Goal: Task Accomplishment & Management: Use online tool/utility

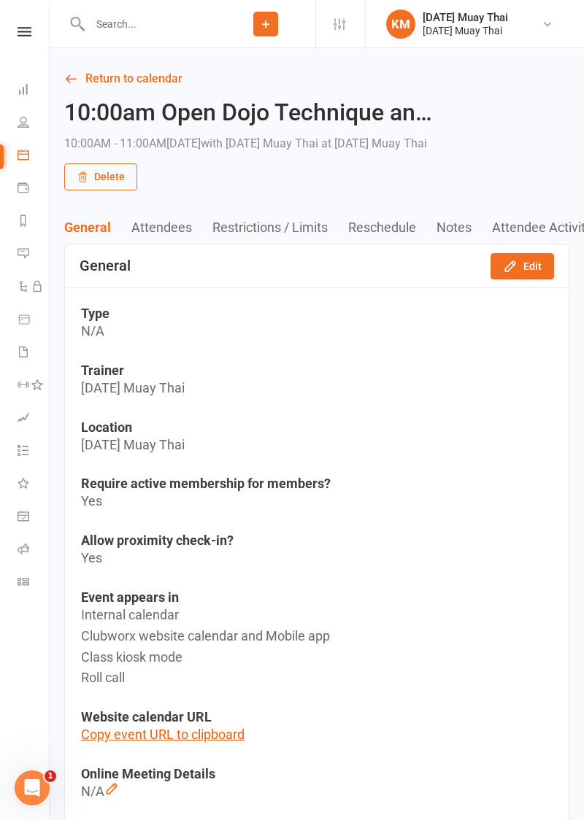
click at [150, 18] on input "text" at bounding box center [150, 24] width 131 height 20
type input "V"
click at [25, 123] on icon at bounding box center [24, 122] width 12 height 12
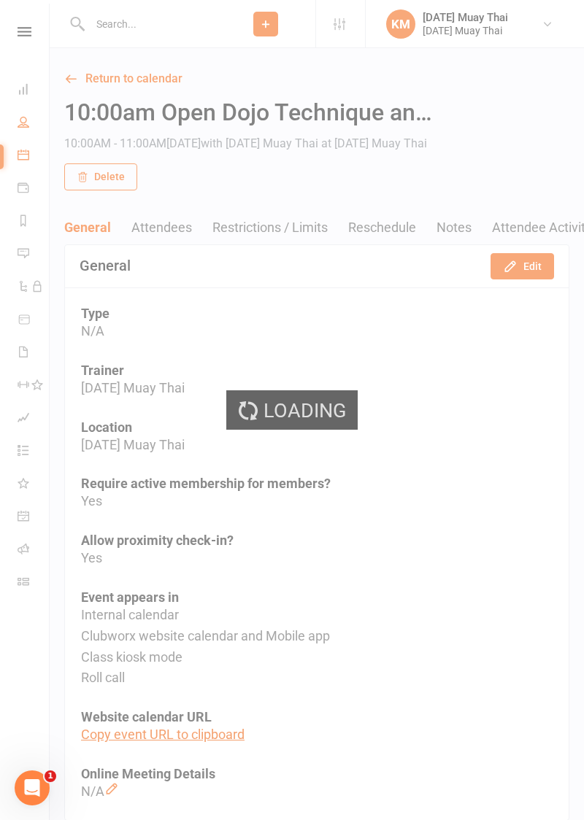
select select "100"
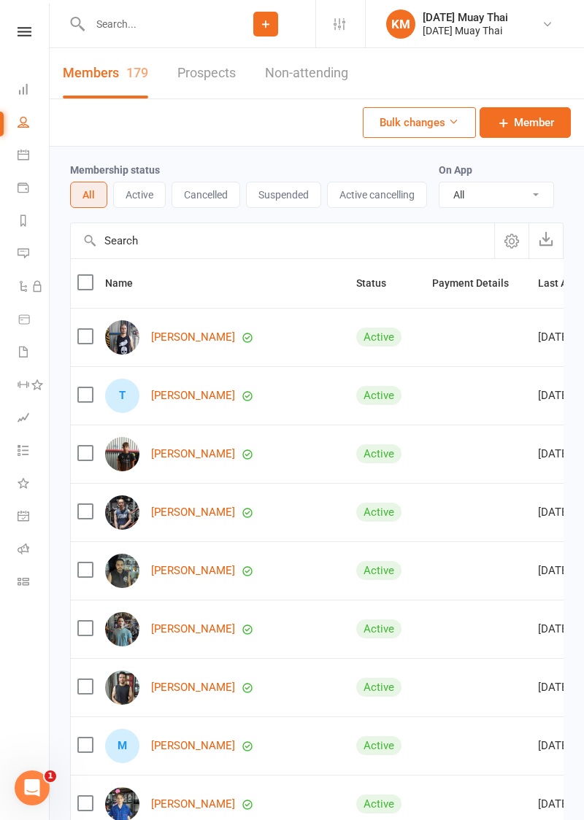
click at [124, 20] on input "text" at bounding box center [150, 24] width 131 height 20
type input "Vysna"
click at [269, 28] on icon at bounding box center [265, 24] width 13 height 13
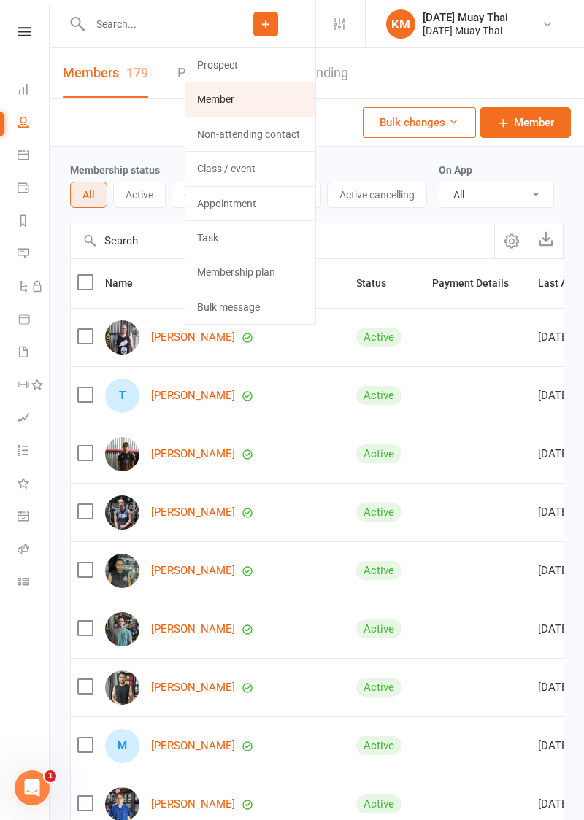
click at [221, 102] on link "Member" at bounding box center [250, 99] width 130 height 34
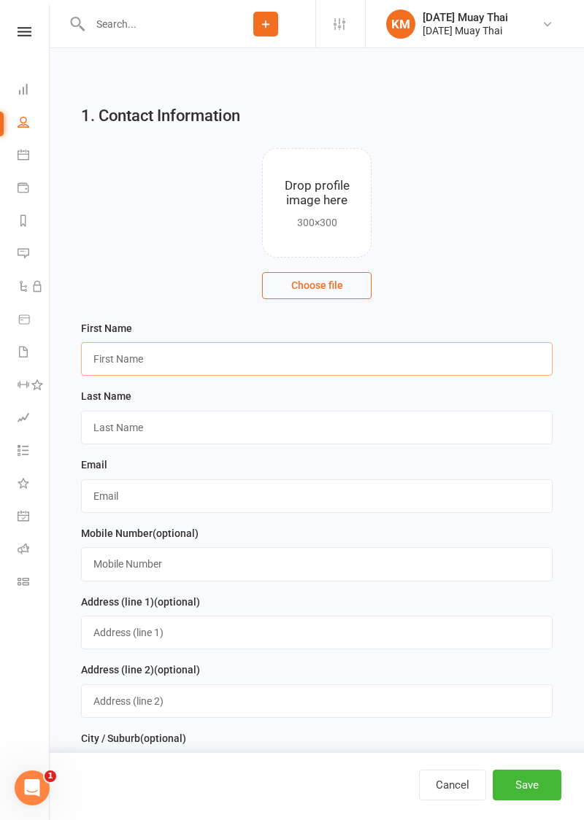
click at [145, 352] on input "text" at bounding box center [316, 359] width 471 height 34
type input "V"
select select "100"
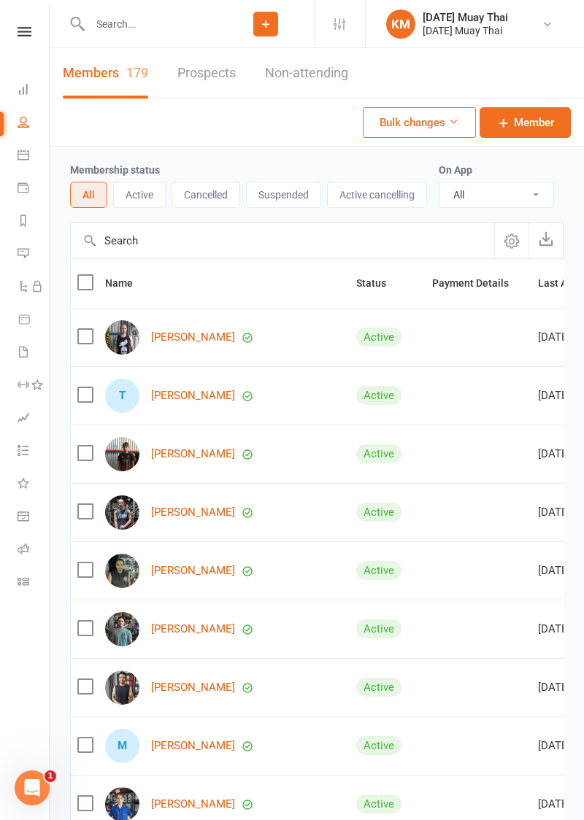
click at [123, 25] on input "text" at bounding box center [150, 24] width 131 height 20
type input "Vysh"
click at [185, 61] on div "[PERSON_NAME]" at bounding box center [144, 64] width 81 height 21
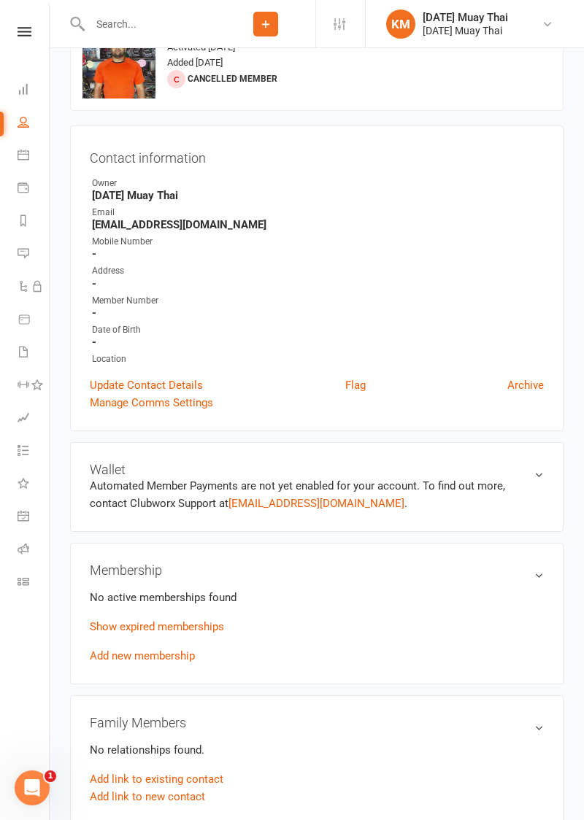
scroll to position [53, 0]
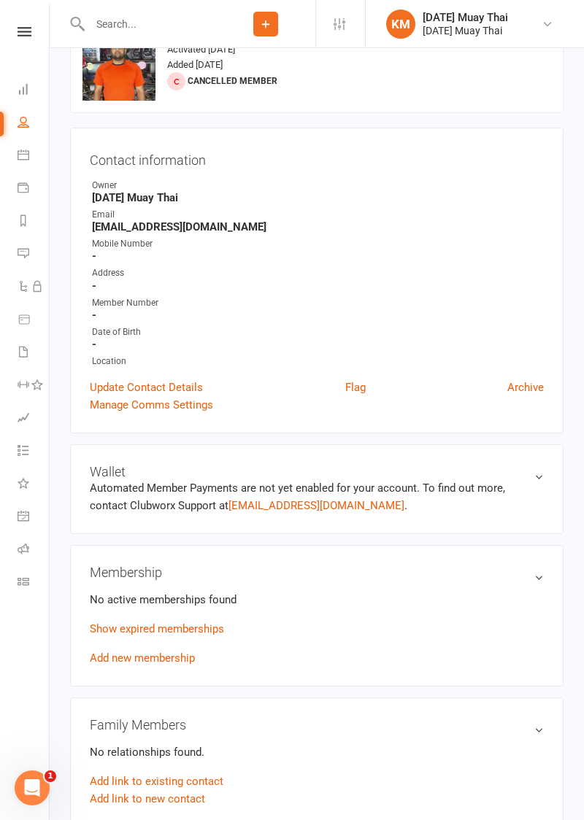
click at [175, 656] on link "Add new membership" at bounding box center [142, 658] width 105 height 13
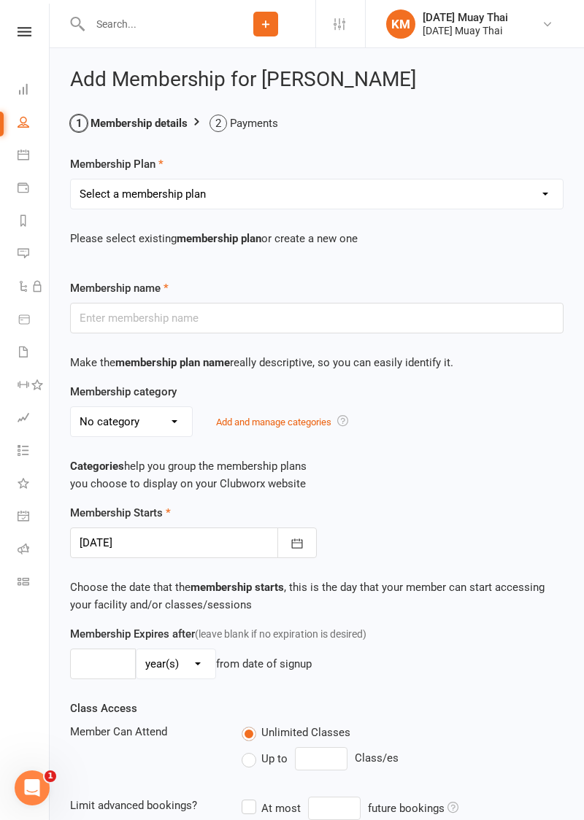
click at [348, 200] on select "Select a membership plan Create new Membership Plan Gold member Unlimited Acces…" at bounding box center [317, 194] width 492 height 29
select select "6"
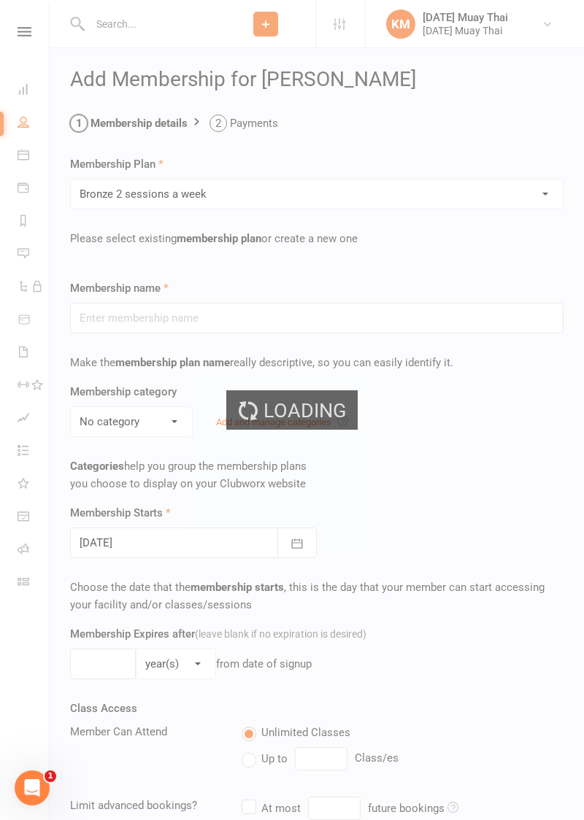
type input "Bronze 2 sessions a week"
select select "1"
type input "2"
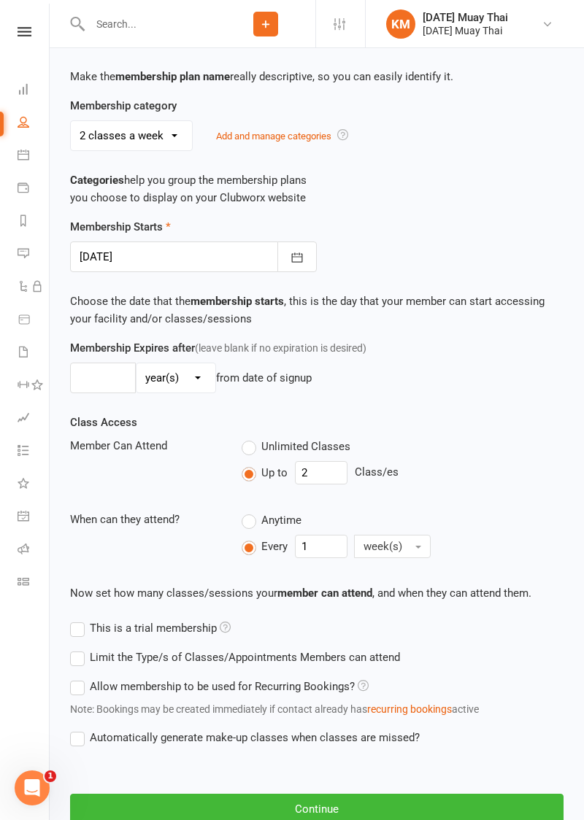
scroll to position [308, 0]
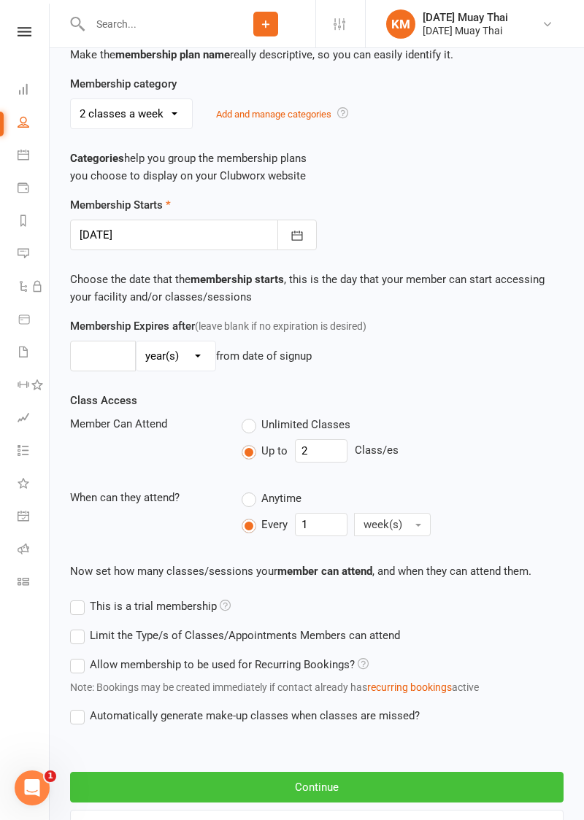
click at [349, 787] on button "Continue" at bounding box center [316, 787] width 493 height 31
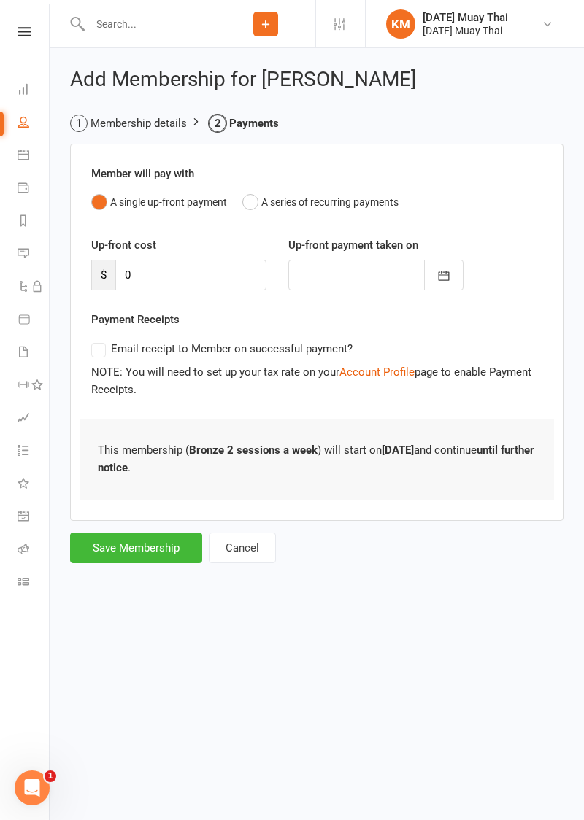
scroll to position [0, 0]
click at [145, 543] on button "Save Membership" at bounding box center [136, 548] width 132 height 31
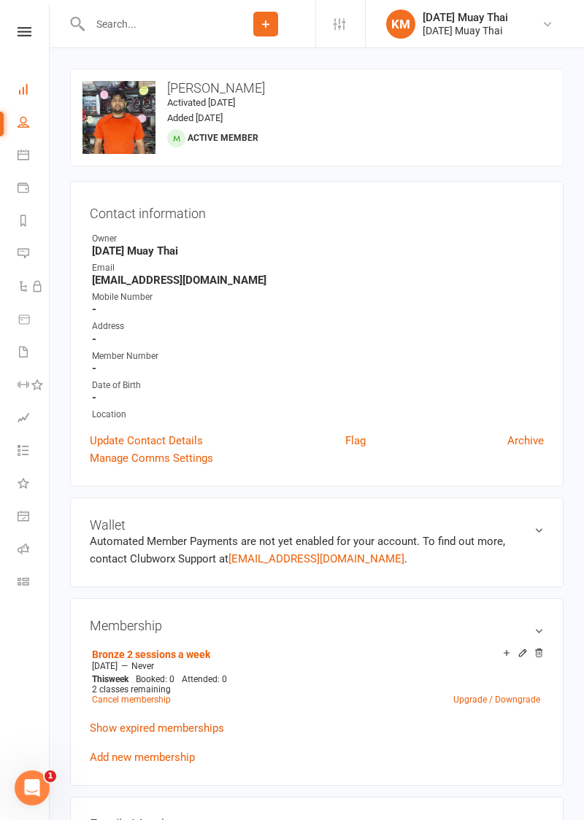
click at [25, 107] on link "Dashboard" at bounding box center [34, 90] width 33 height 33
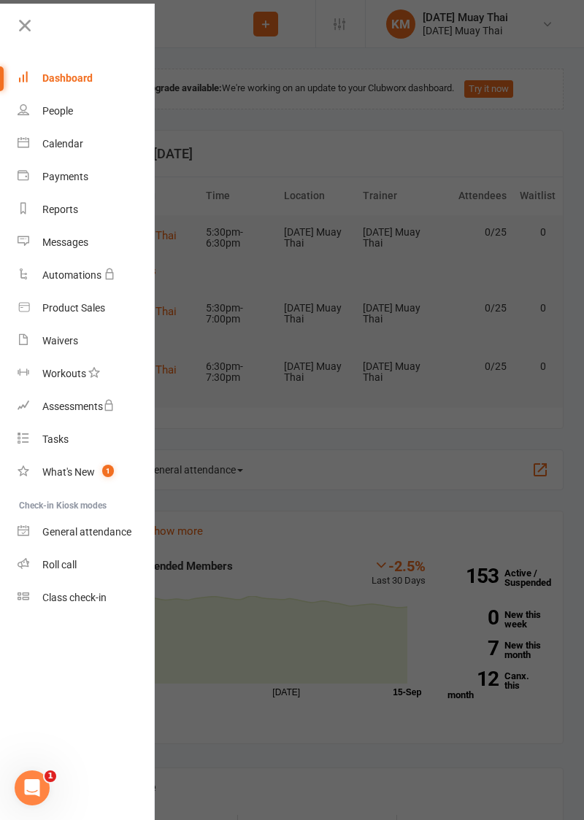
click at [67, 76] on div "Dashboard" at bounding box center [67, 78] width 50 height 12
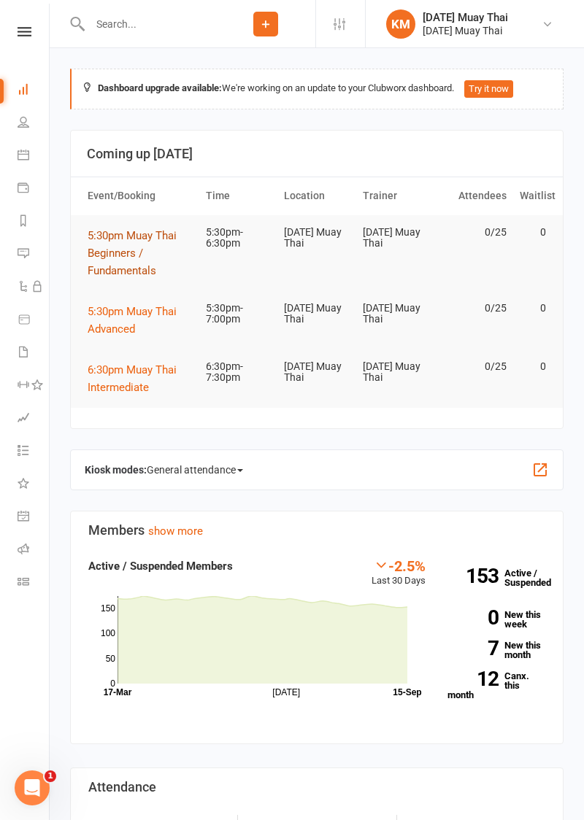
click at [118, 264] on span "5:30pm Muay Thai Beginners / Fundamentals" at bounding box center [132, 253] width 89 height 48
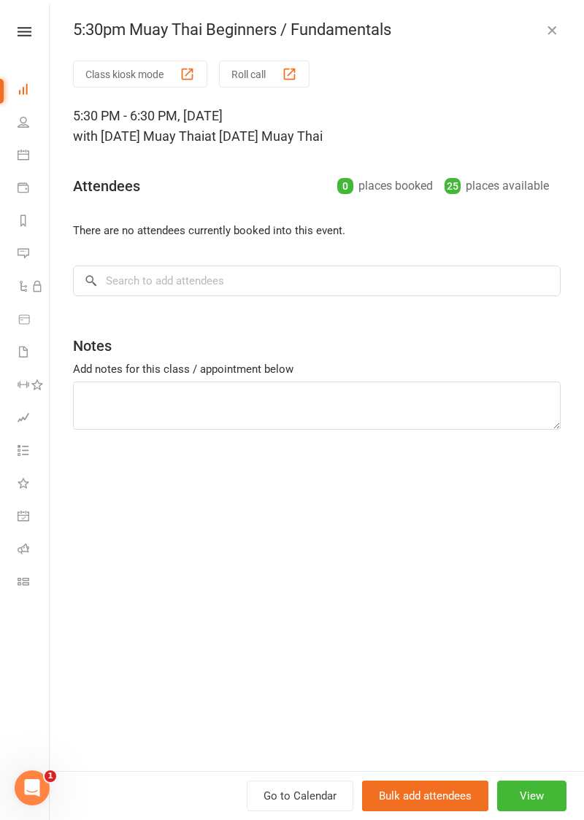
click at [284, 68] on div "button" at bounding box center [289, 73] width 15 height 15
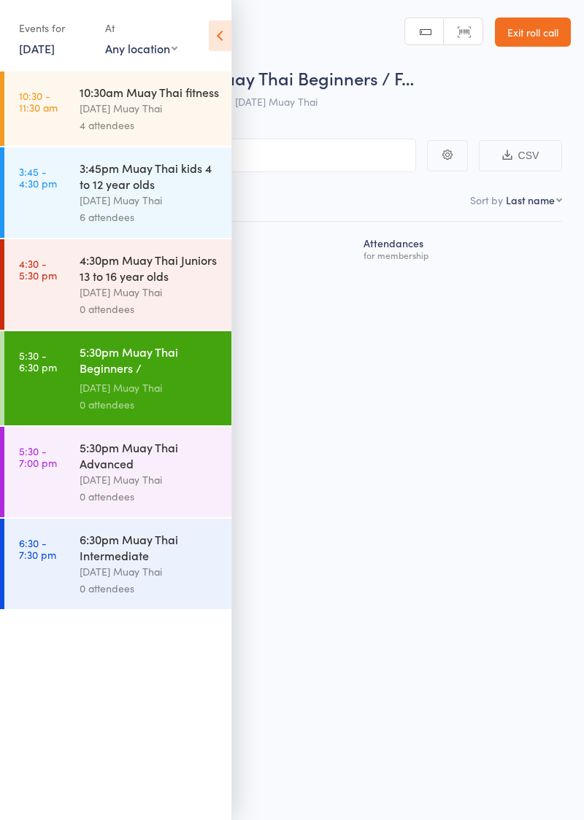
click at [223, 32] on icon at bounding box center [220, 35] width 23 height 31
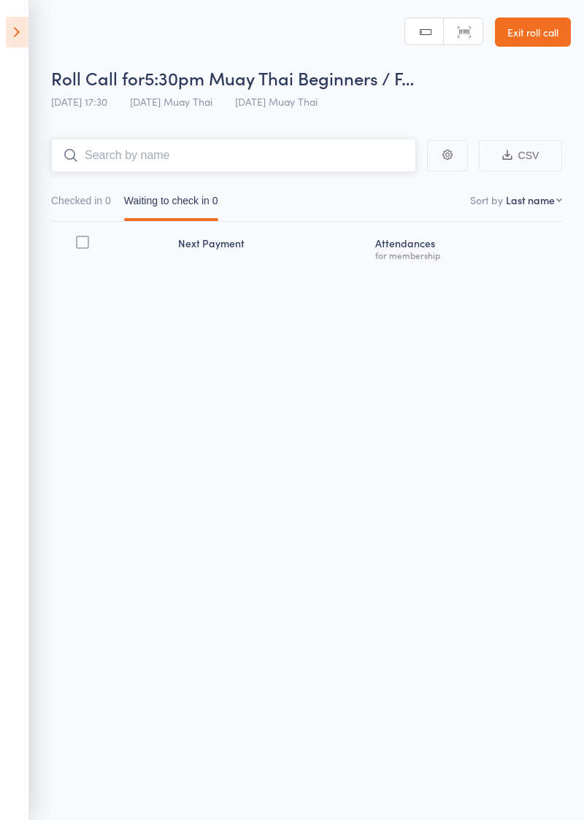
click at [239, 170] on input "search" at bounding box center [233, 156] width 365 height 34
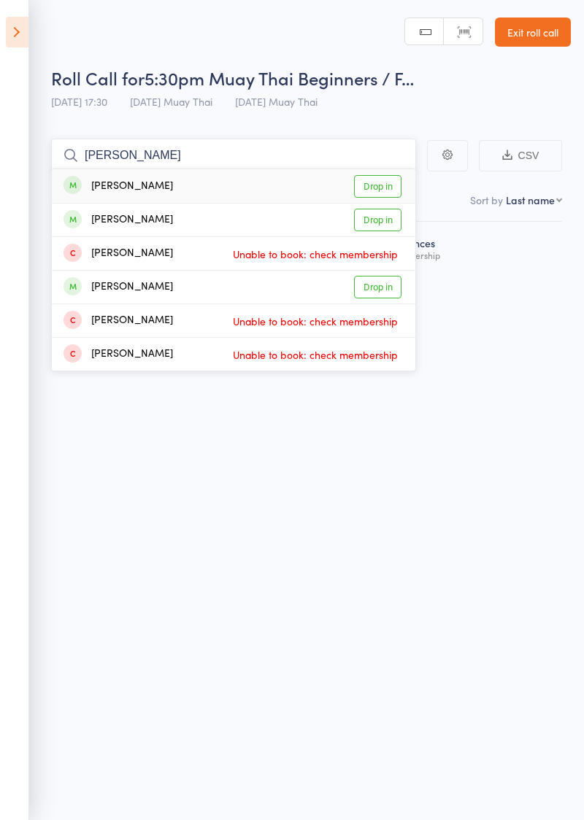
type input "Matt"
click at [392, 185] on link "Drop in" at bounding box center [377, 186] width 47 height 23
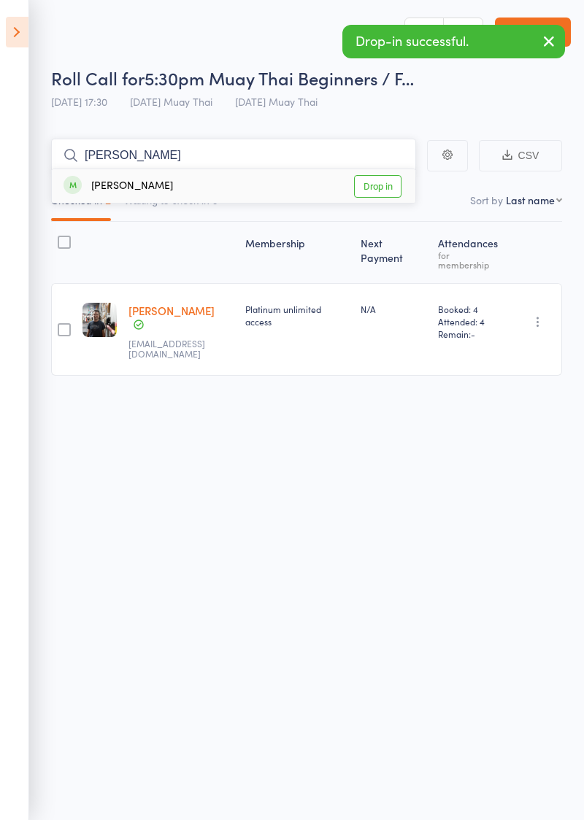
type input "Laura"
click at [388, 188] on link "Drop in" at bounding box center [377, 186] width 47 height 23
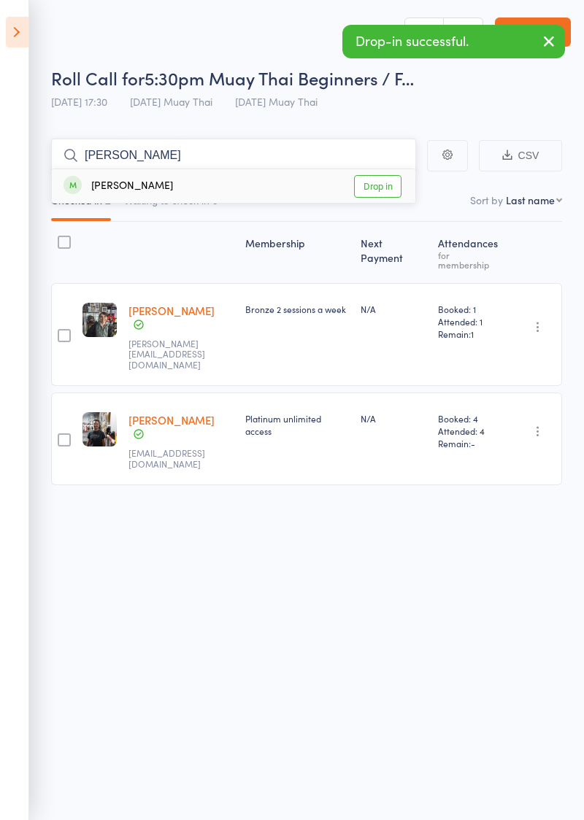
type input "Tristan"
click at [382, 190] on link "Drop in" at bounding box center [377, 186] width 47 height 23
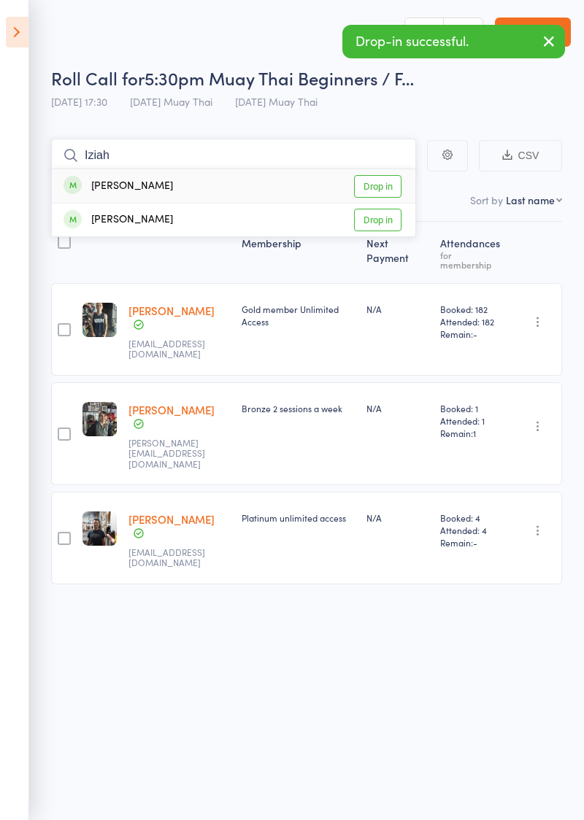
type input "Iziah"
click at [385, 220] on link "Drop in" at bounding box center [377, 220] width 47 height 23
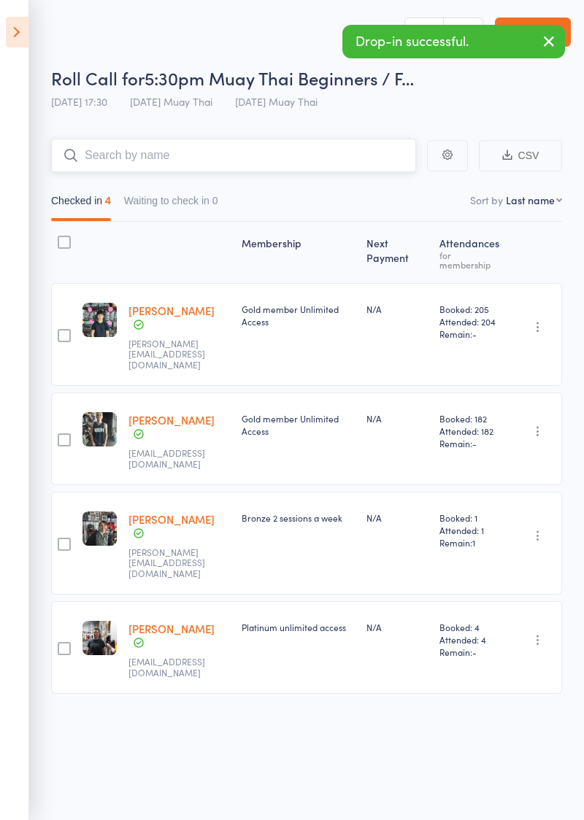
click at [119, 161] on input "search" at bounding box center [233, 156] width 365 height 34
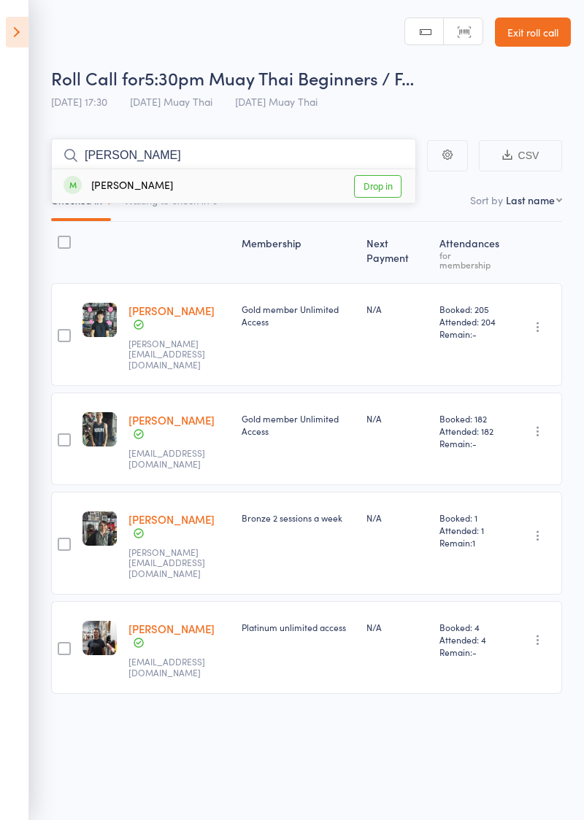
type input "Trent"
click at [383, 190] on link "Drop in" at bounding box center [377, 186] width 47 height 23
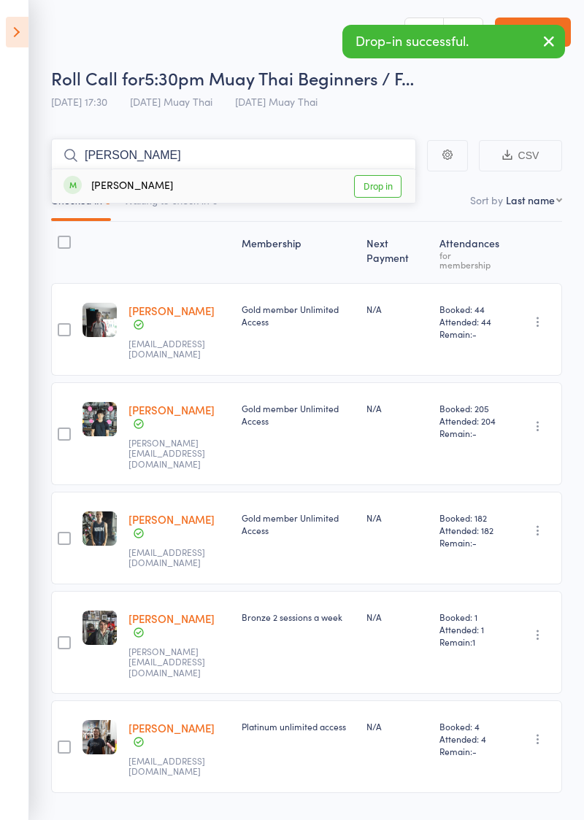
type input "Chris"
click at [388, 188] on link "Drop in" at bounding box center [377, 186] width 47 height 23
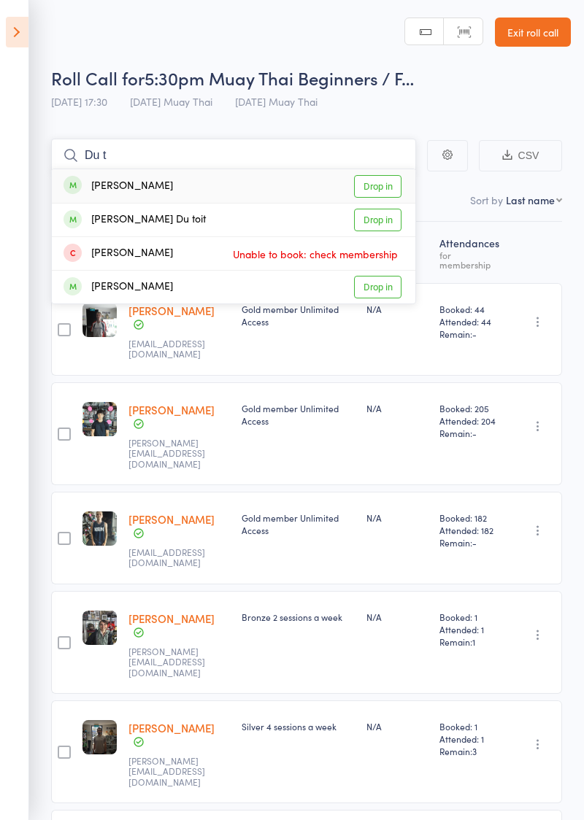
type input "Du t"
click at [390, 187] on link "Drop in" at bounding box center [377, 186] width 47 height 23
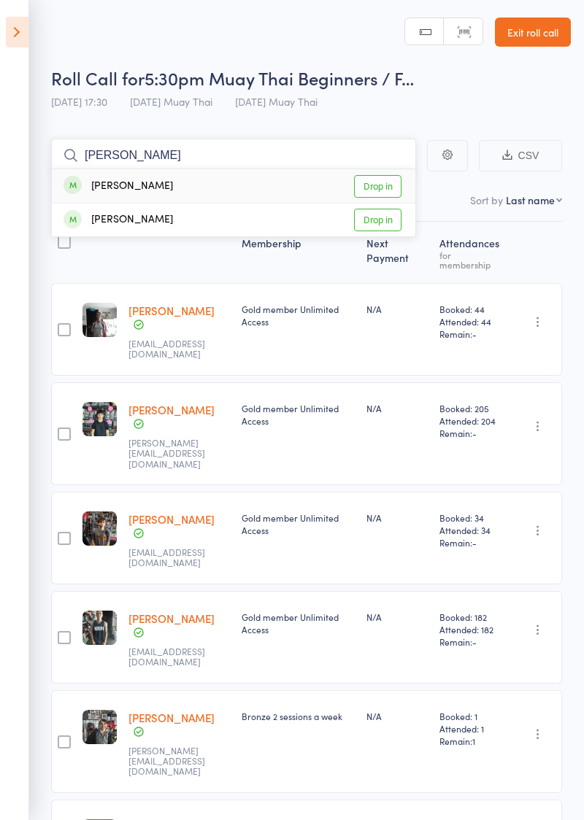
type input "Liam"
click at [385, 223] on link "Drop in" at bounding box center [377, 220] width 47 height 23
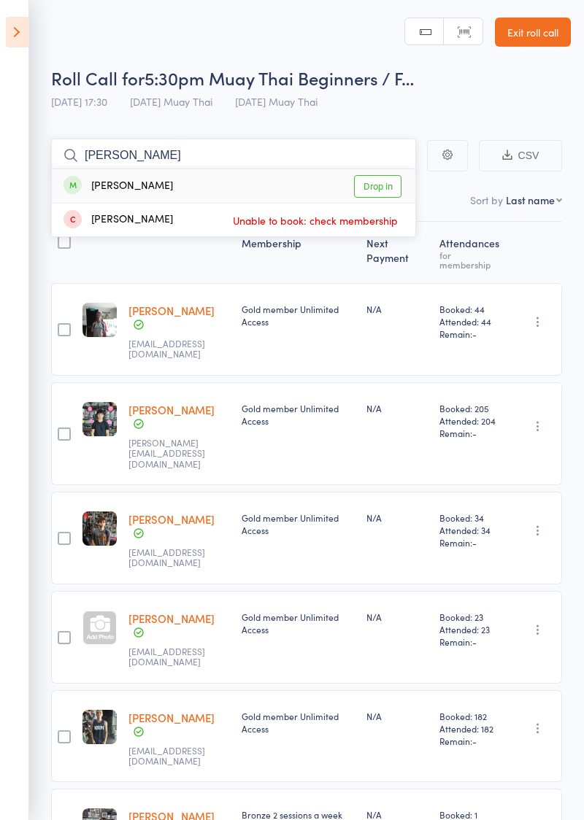
type input "Tom roach"
click at [384, 187] on link "Drop in" at bounding box center [377, 186] width 47 height 23
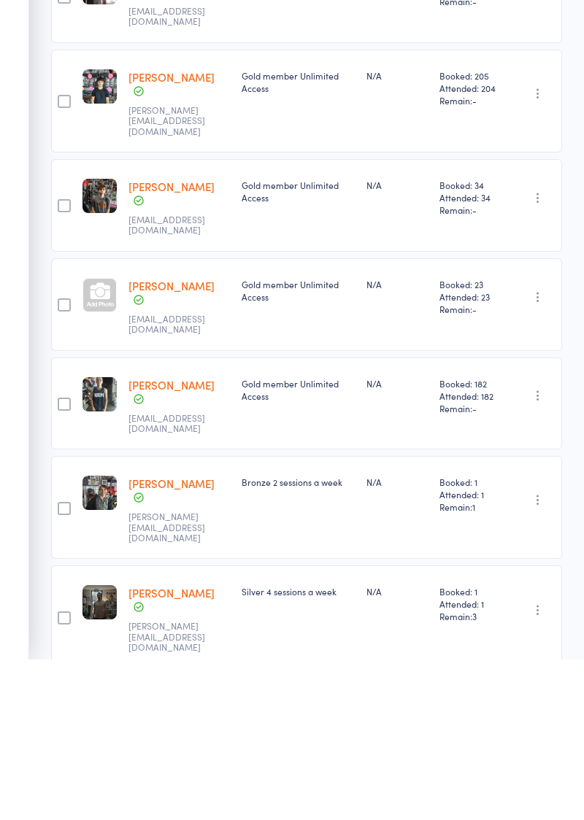
scroll to position [172, 0]
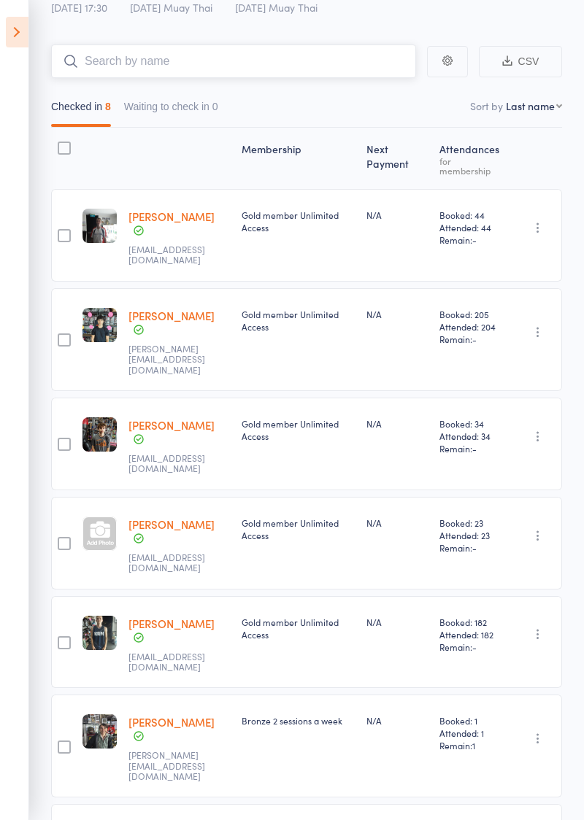
click at [301, 55] on input "search" at bounding box center [233, 62] width 365 height 34
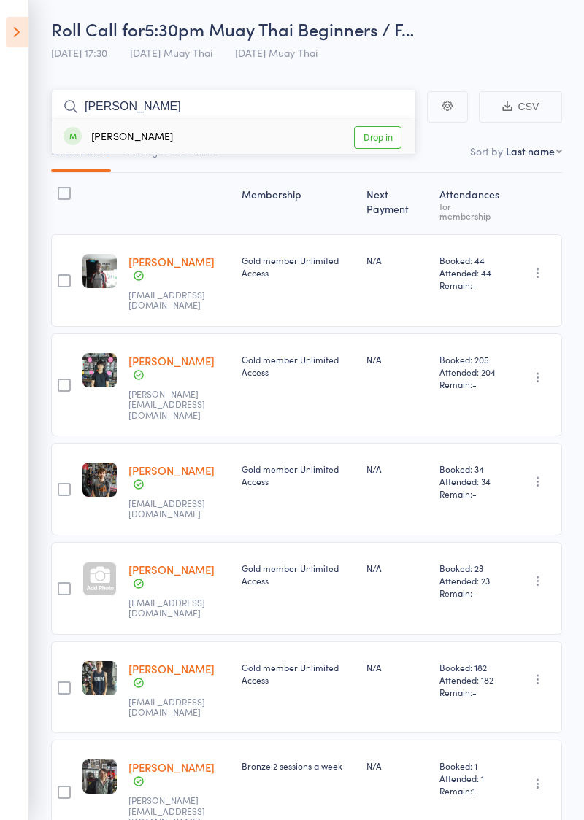
type input "Alana"
click at [389, 140] on link "Drop in" at bounding box center [377, 137] width 47 height 23
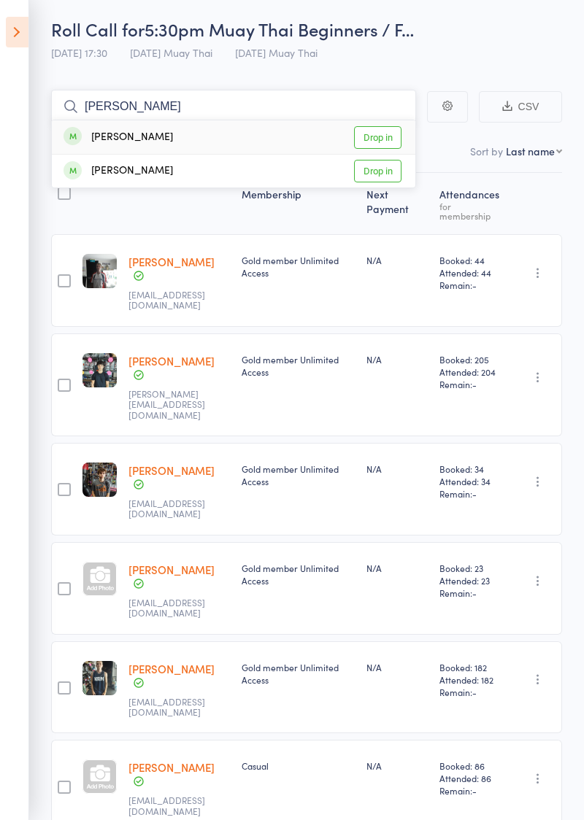
type input "Mitch"
click at [388, 139] on link "Drop in" at bounding box center [377, 137] width 47 height 23
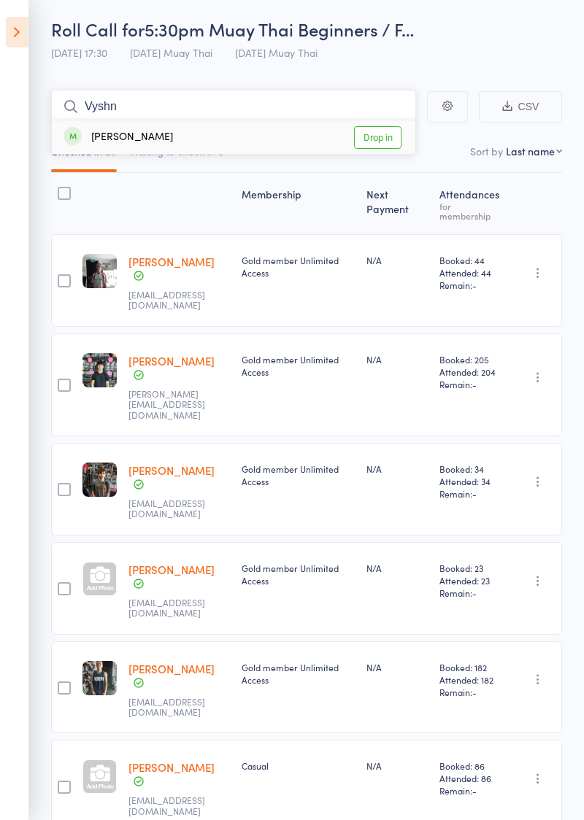
type input "Vyshn"
click at [393, 142] on link "Drop in" at bounding box center [377, 137] width 47 height 23
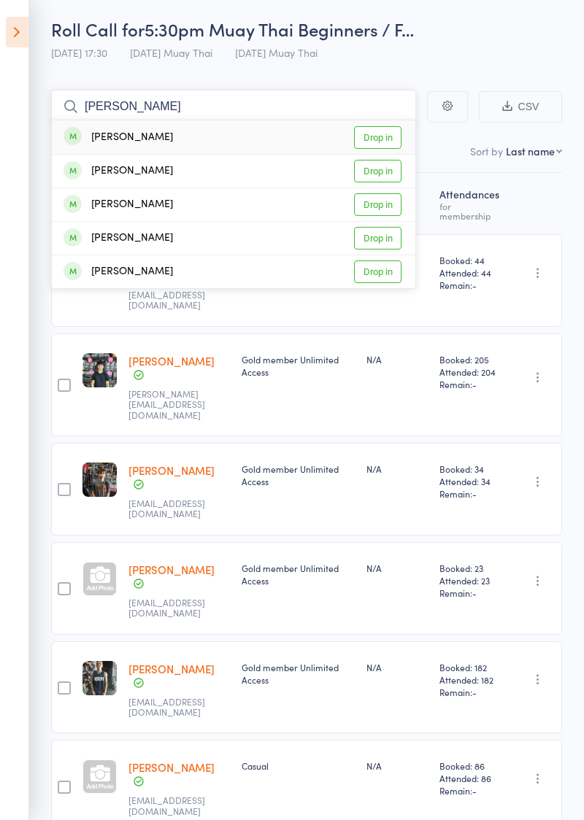
type input "Travis"
click at [389, 141] on link "Drop in" at bounding box center [377, 137] width 47 height 23
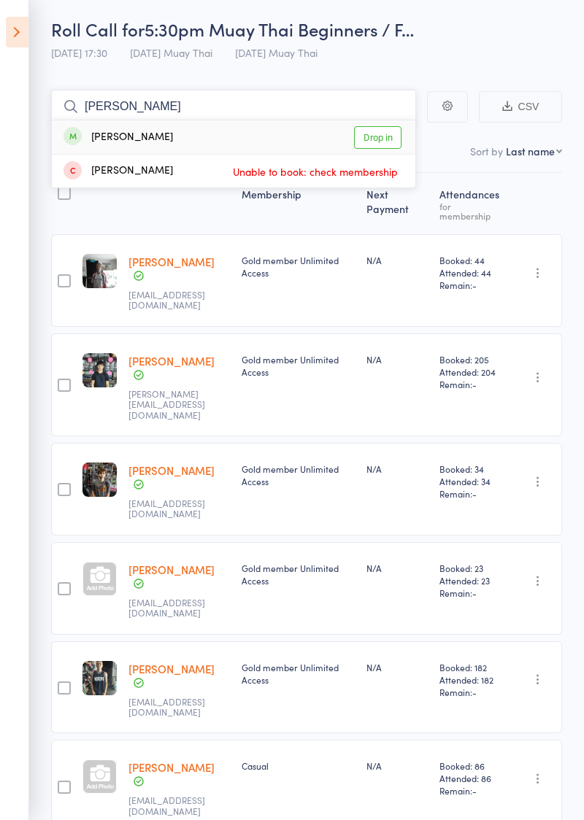
type input "Aadish"
click at [380, 138] on link "Drop in" at bounding box center [377, 137] width 47 height 23
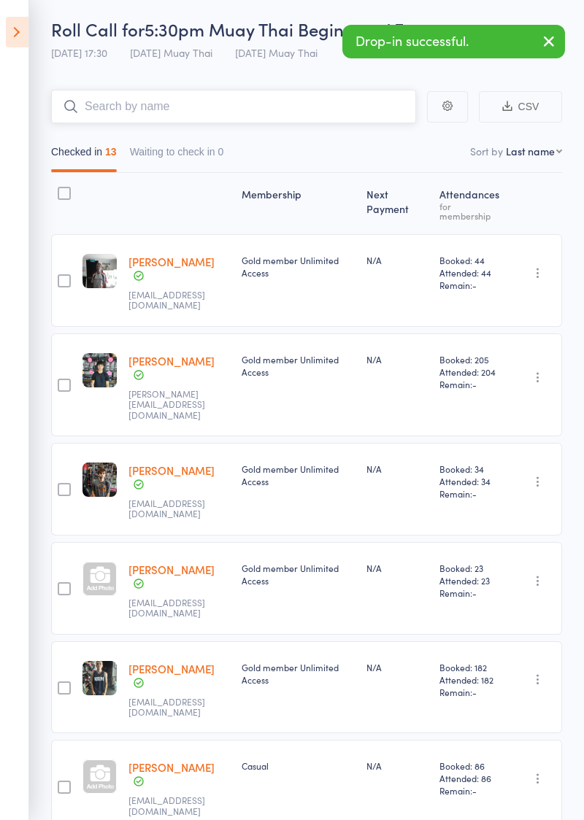
scroll to position [0, 0]
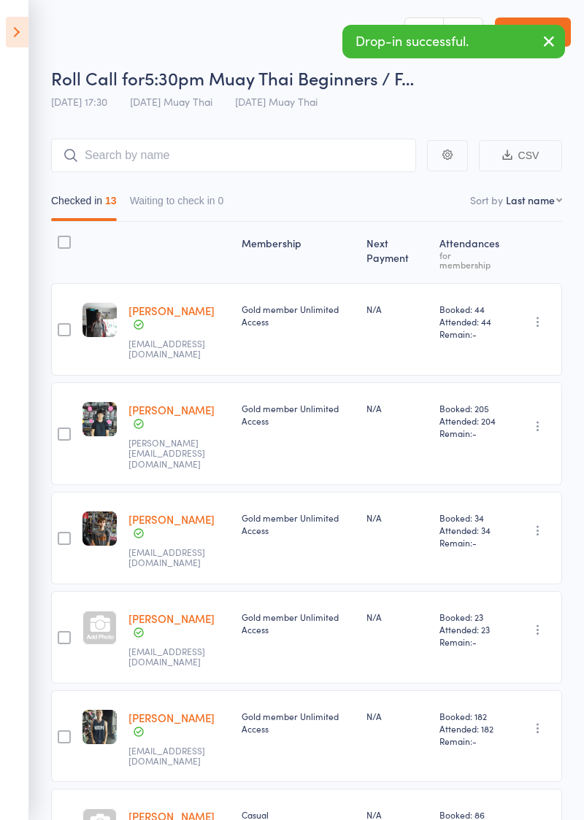
click at [555, 42] on icon "button" at bounding box center [549, 41] width 18 height 18
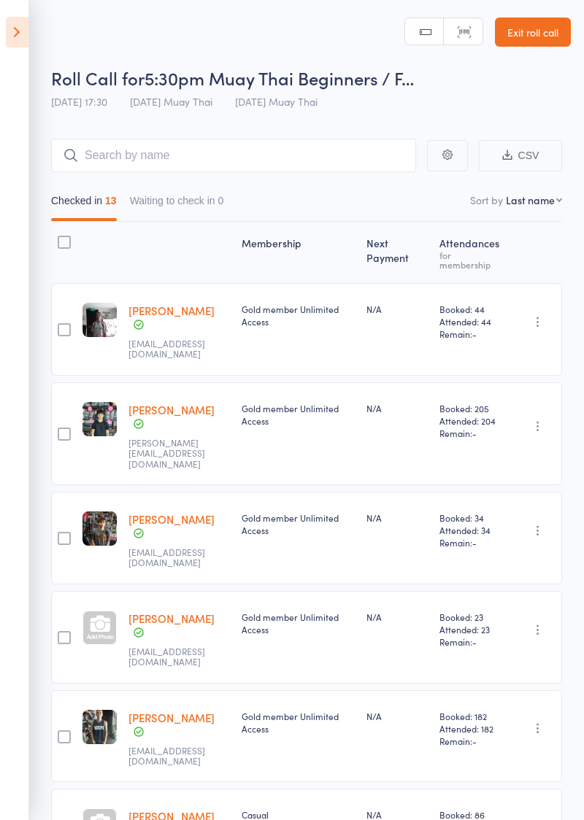
click at [543, 38] on link "Exit roll call" at bounding box center [533, 32] width 76 height 29
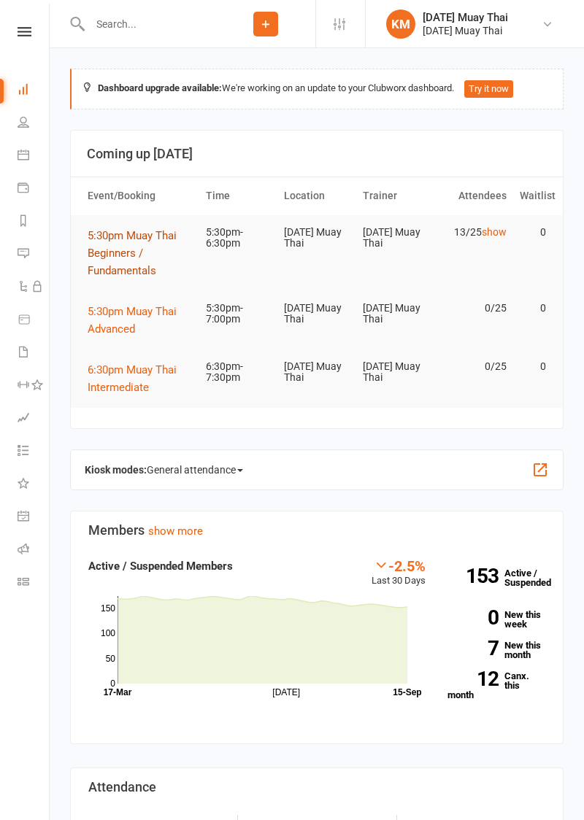
click at [114, 258] on button "5:30pm Muay Thai Beginners / Fundamentals" at bounding box center [140, 253] width 105 height 53
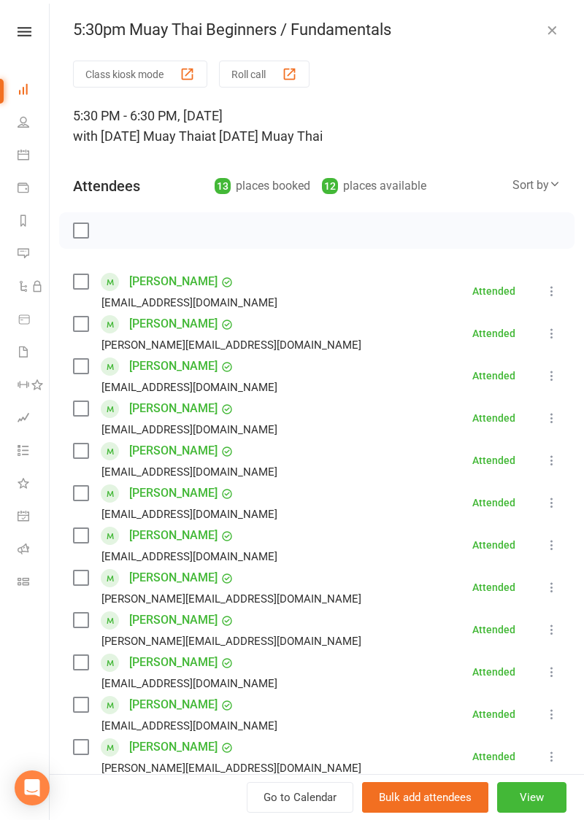
click at [26, 92] on icon at bounding box center [24, 89] width 12 height 12
click at [20, 90] on icon at bounding box center [24, 89] width 12 height 12
click at [26, 86] on icon at bounding box center [24, 89] width 12 height 12
click at [26, 92] on icon at bounding box center [24, 89] width 12 height 12
click at [23, 92] on icon at bounding box center [24, 89] width 12 height 12
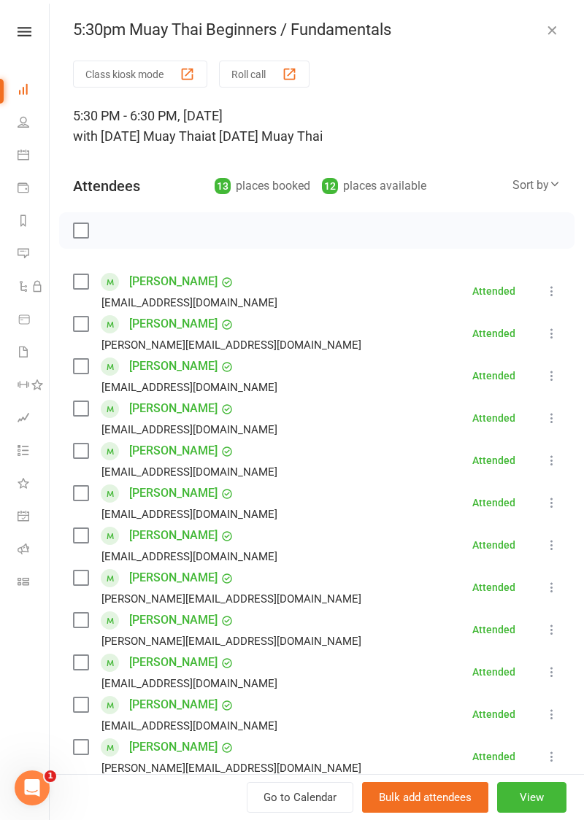
click at [19, 90] on icon at bounding box center [24, 89] width 12 height 12
click at [22, 91] on icon at bounding box center [24, 89] width 12 height 12
click at [24, 32] on icon at bounding box center [25, 31] width 14 height 9
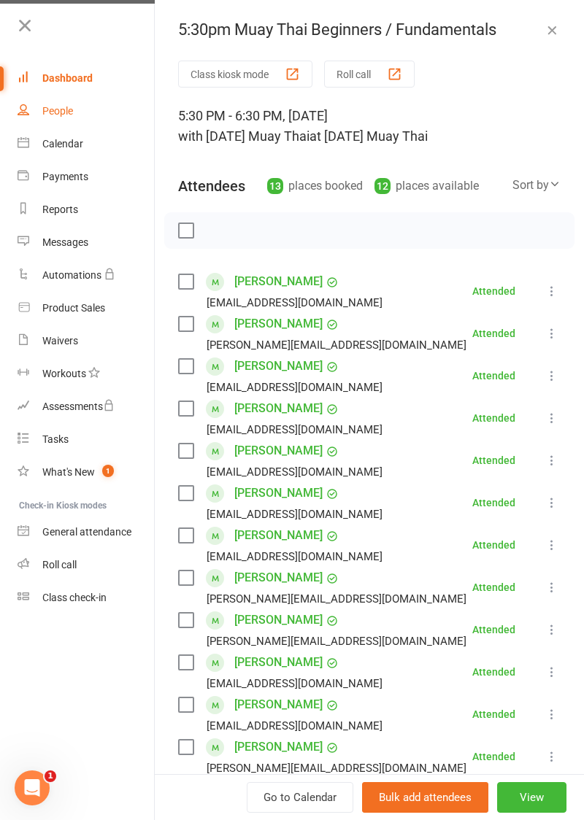
click at [41, 108] on link "People" at bounding box center [87, 111] width 138 height 33
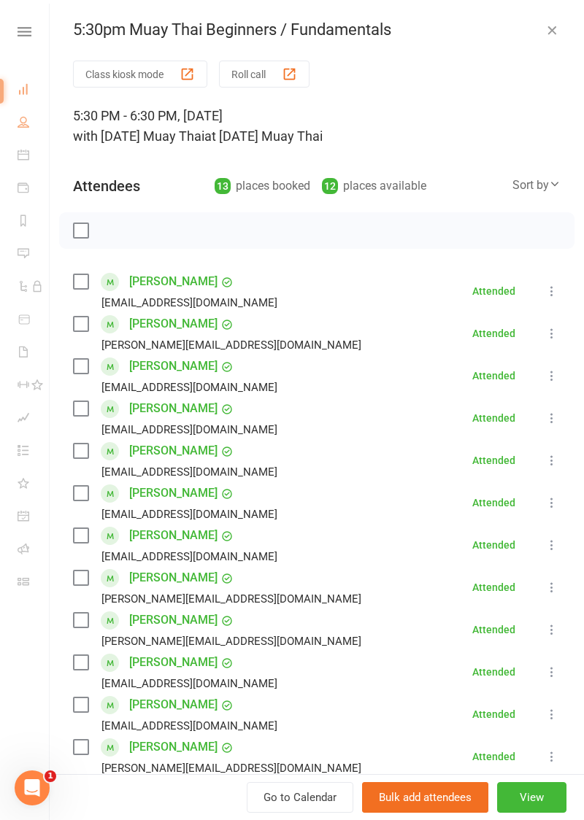
select select "100"
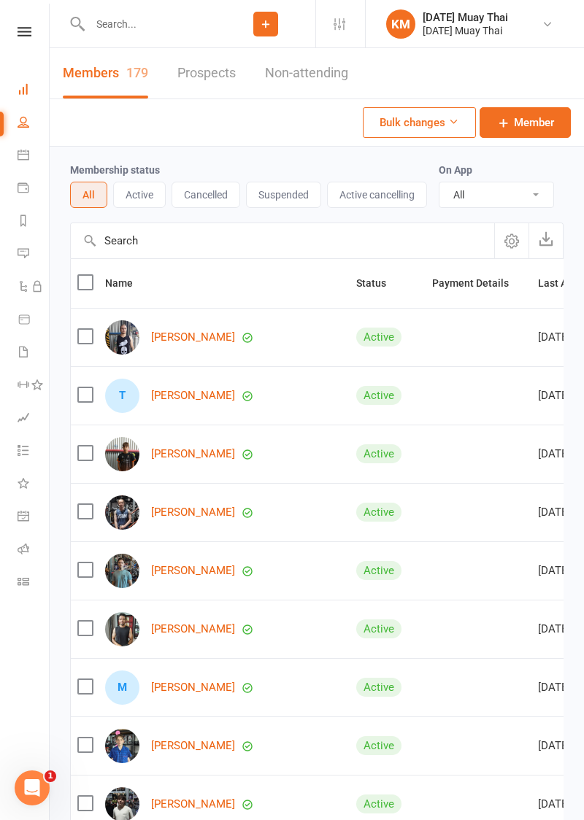
click at [23, 93] on icon at bounding box center [24, 89] width 12 height 12
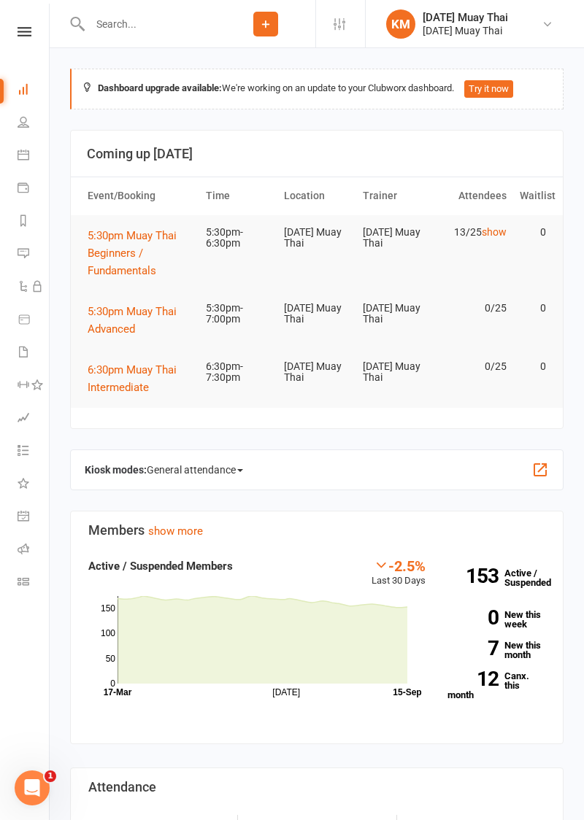
scroll to position [1, 0]
click at [115, 316] on button "5:30pm Muay Thai Advanced" at bounding box center [140, 319] width 105 height 35
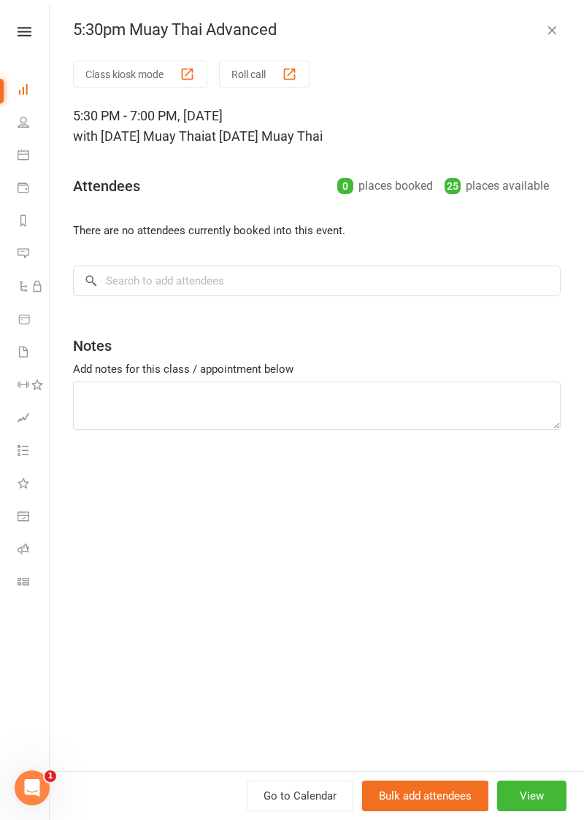
click at [266, 77] on button "Roll call" at bounding box center [264, 74] width 90 height 27
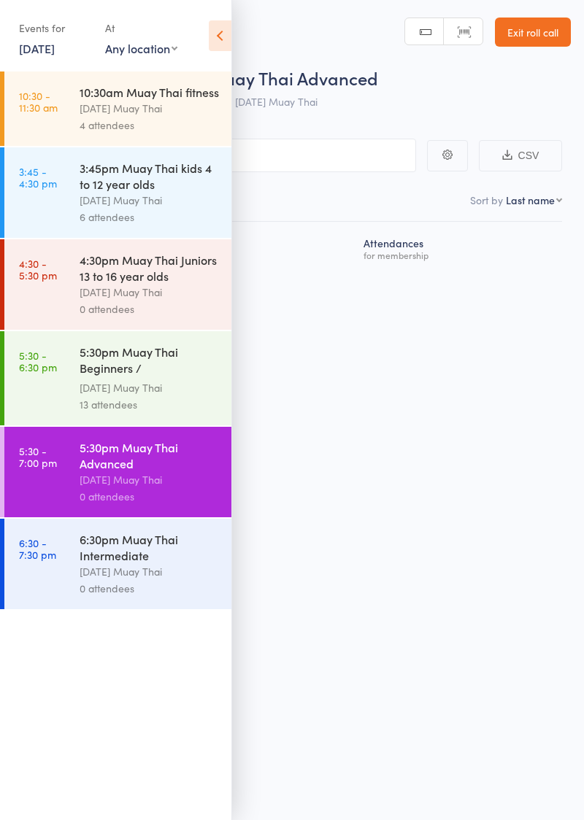
click at [215, 34] on icon at bounding box center [220, 35] width 23 height 31
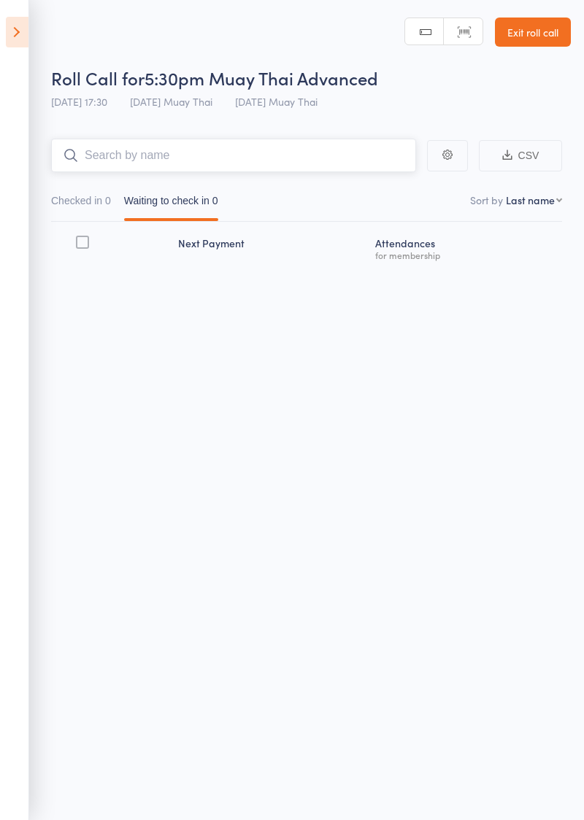
click at [254, 158] on input "search" at bounding box center [233, 156] width 365 height 34
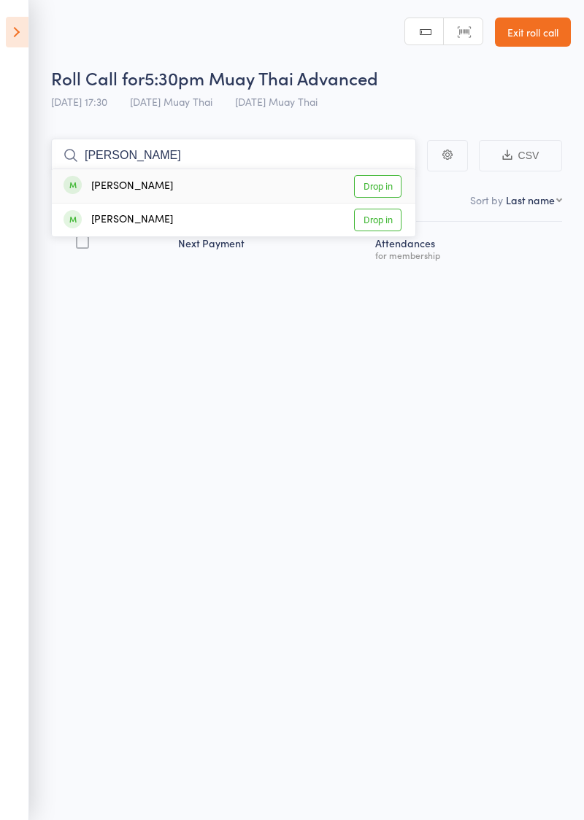
type input "Baxter"
click at [384, 185] on link "Drop in" at bounding box center [377, 186] width 47 height 23
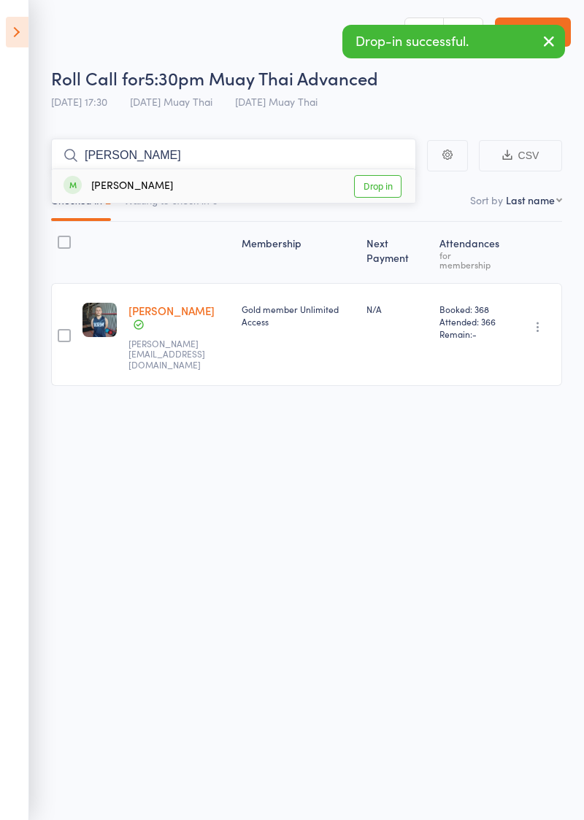
type input "Ishan"
click at [391, 184] on link "Drop in" at bounding box center [377, 186] width 47 height 23
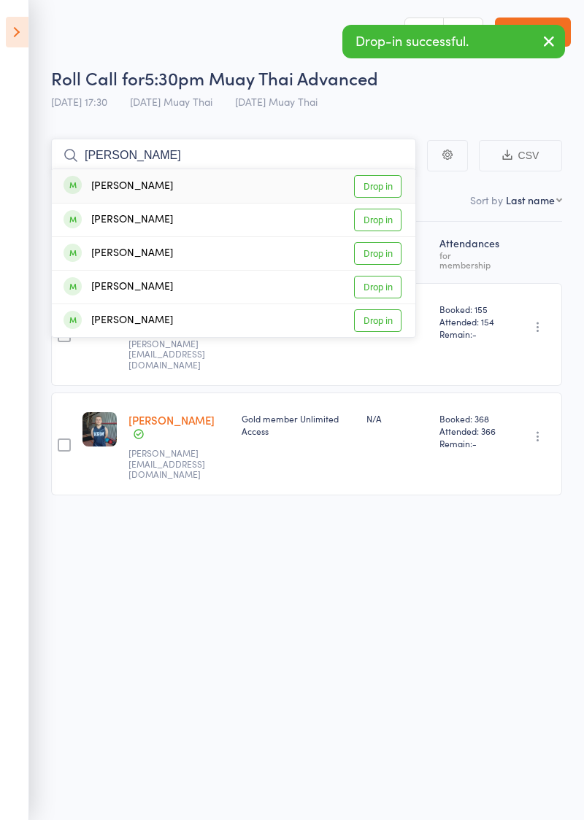
type input "Branden"
click at [393, 187] on link "Drop in" at bounding box center [377, 186] width 47 height 23
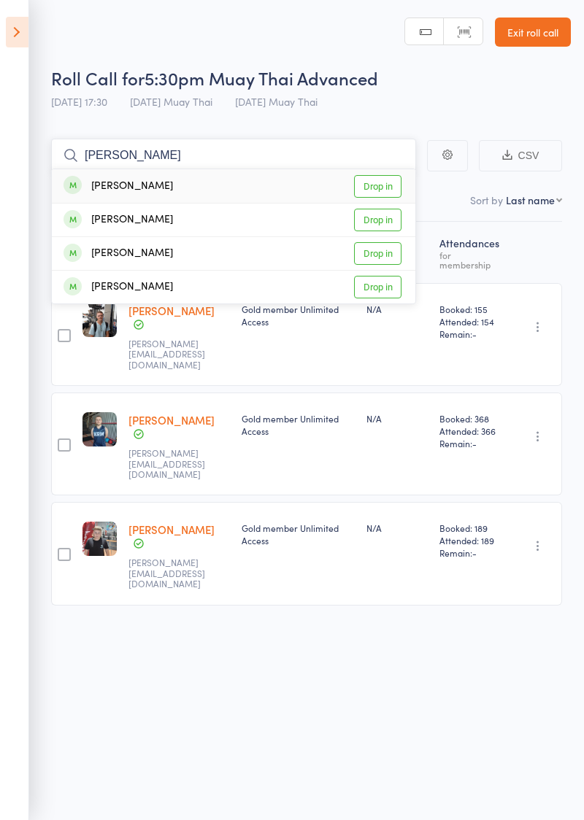
type input "Ella"
click at [389, 185] on link "Drop in" at bounding box center [377, 186] width 47 height 23
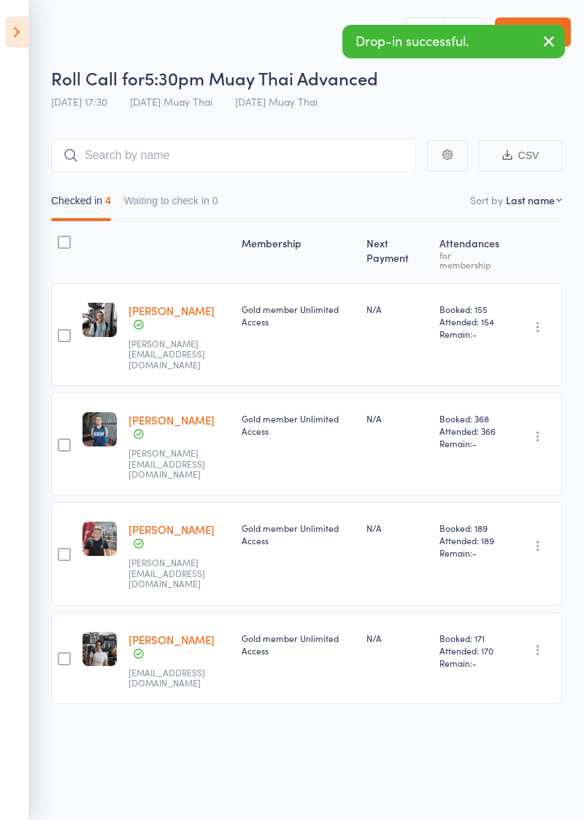
click at [9, 23] on icon at bounding box center [17, 32] width 23 height 31
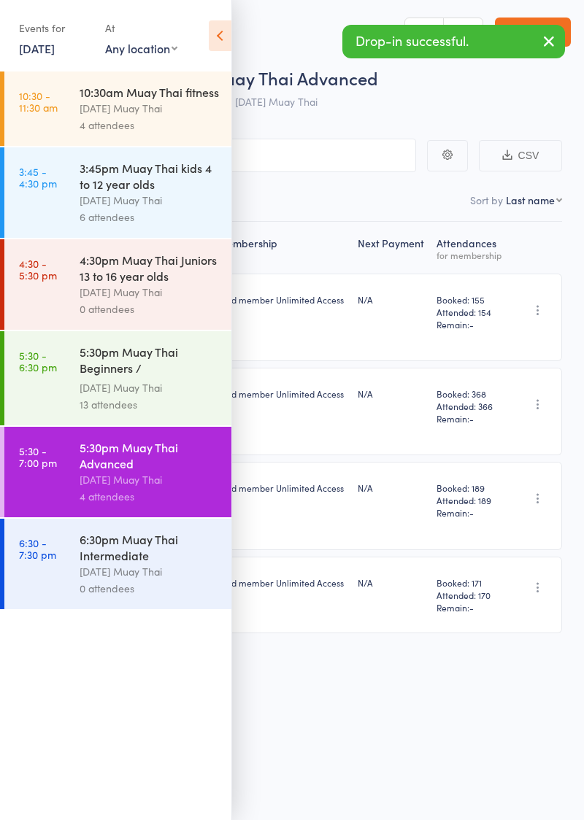
click at [139, 396] on div "[DATE] Muay Thai" at bounding box center [149, 388] width 139 height 17
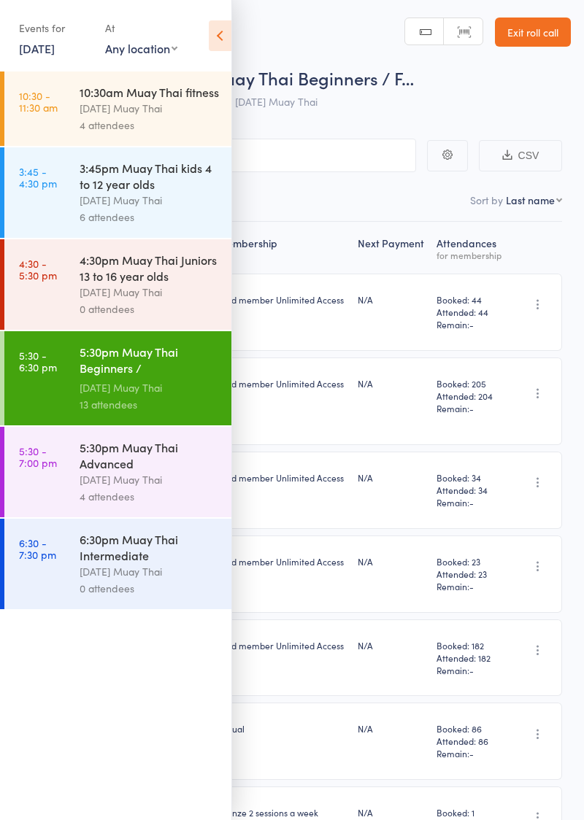
click at [218, 23] on icon at bounding box center [220, 35] width 23 height 31
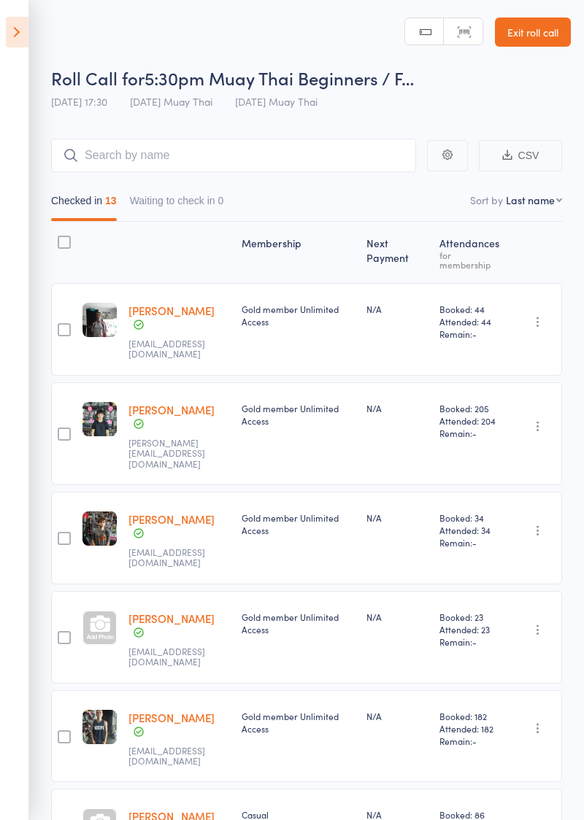
click at [231, 37] on header "Roll Call for 5:30pm Muay Thai Beginners / F… 15 Sep 17:30 Karma Muay Thai Karm…" at bounding box center [292, 58] width 584 height 117
click at [148, 161] on input "search" at bounding box center [233, 156] width 365 height 34
type input "Raj"
click at [21, 24] on icon at bounding box center [17, 32] width 23 height 31
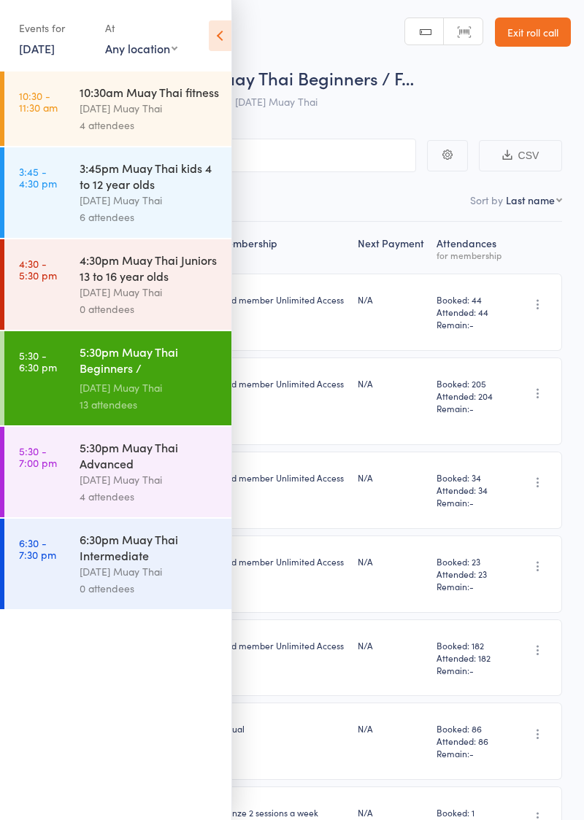
click at [228, 28] on icon at bounding box center [220, 35] width 23 height 31
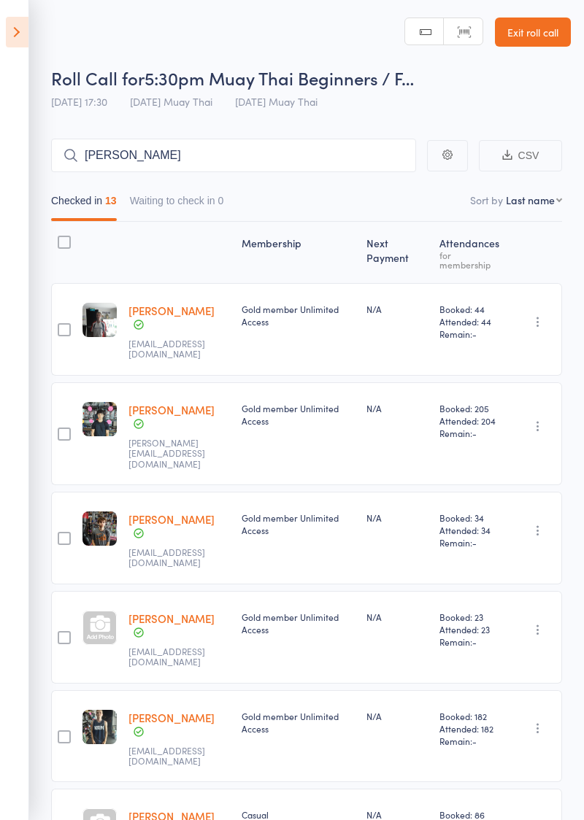
click at [19, 42] on icon at bounding box center [17, 32] width 23 height 31
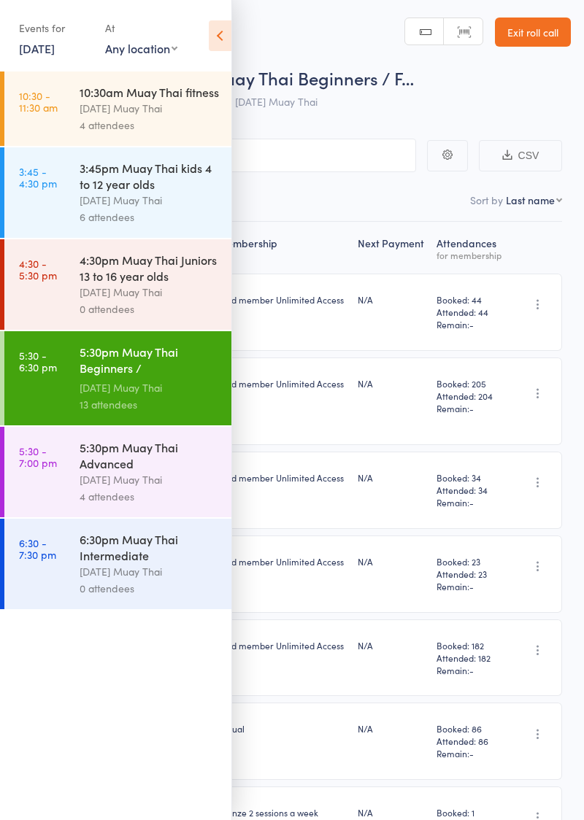
click at [59, 494] on link "5:30 - 7:00 pm 5:30pm Muay Thai Advanced Karma Muay Thai 4 attendees" at bounding box center [117, 472] width 227 height 90
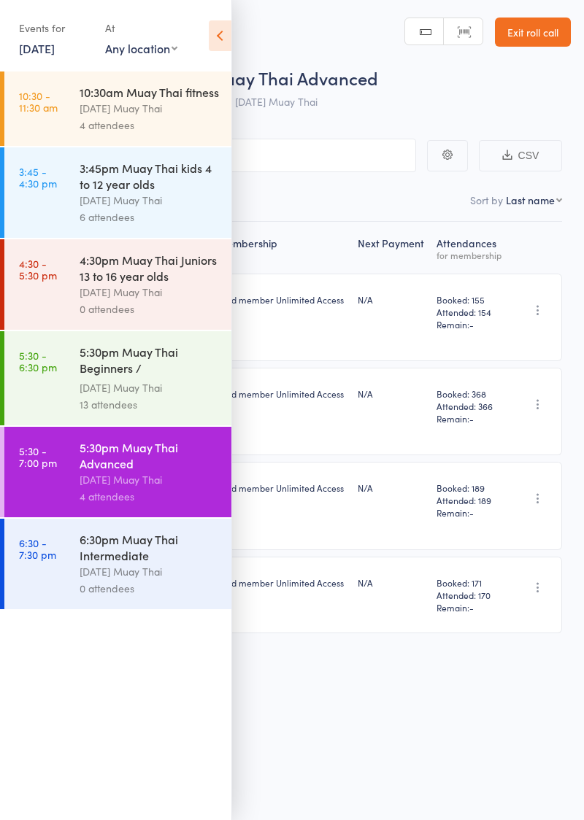
click at [217, 33] on icon at bounding box center [220, 35] width 23 height 31
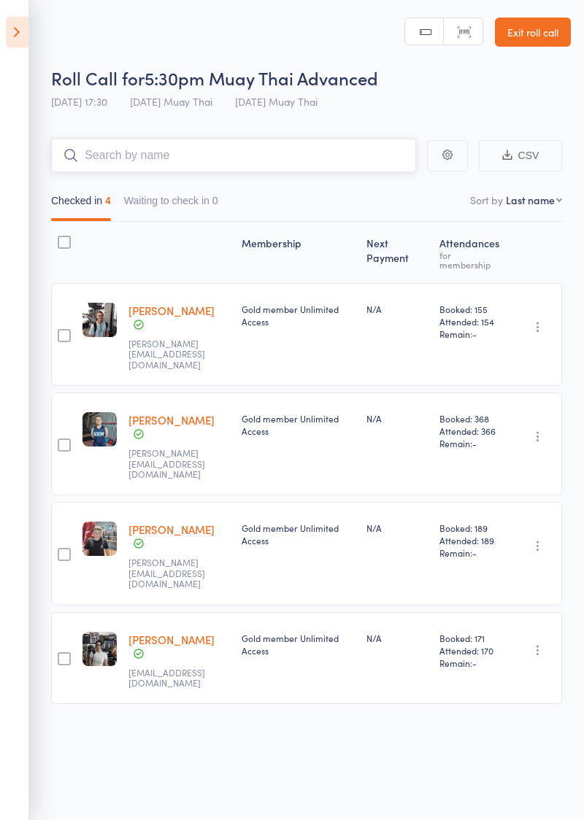
click at [299, 162] on input "search" at bounding box center [233, 156] width 365 height 34
type input "Blake"
click at [377, 188] on link "Drop in" at bounding box center [377, 186] width 47 height 23
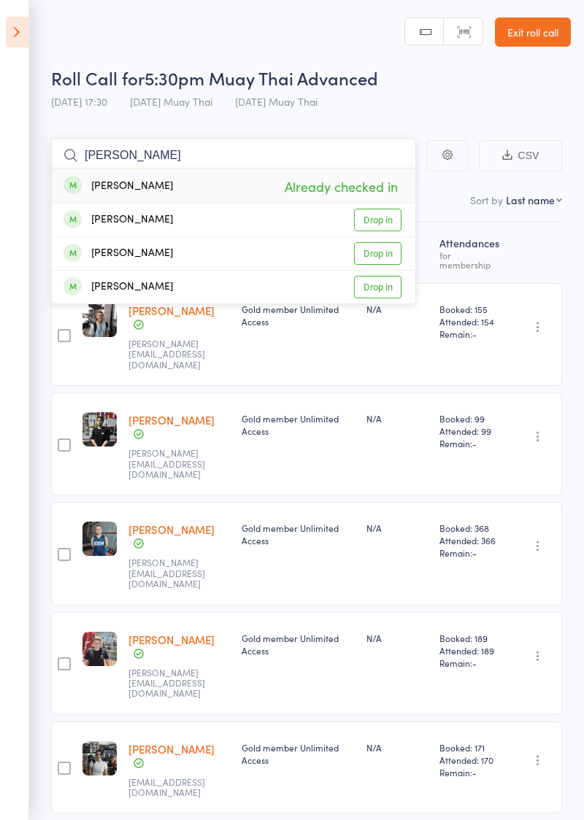
type input "Ella"
click at [482, 115] on div "Roll Call for 5:30pm Muay Thai Advanced 15 Sep 17:30 Karma Muay Thai Karma Muay…" at bounding box center [311, 91] width 520 height 51
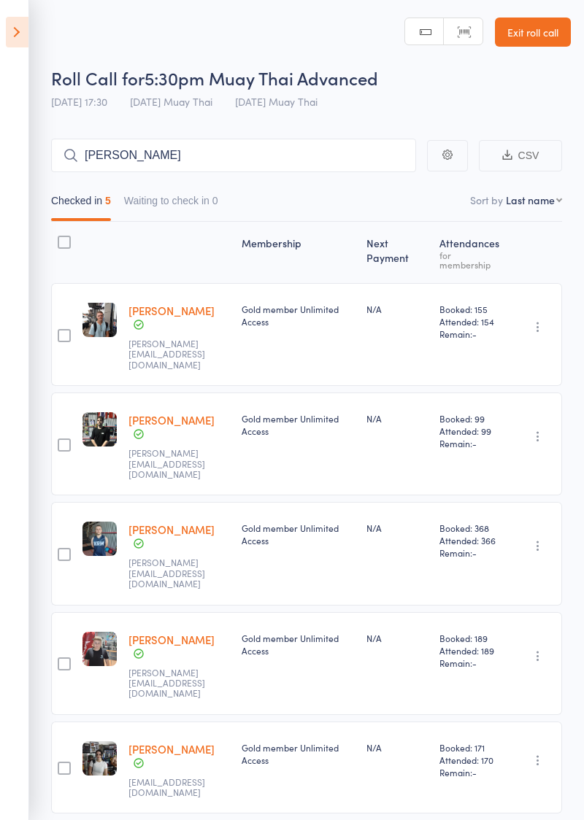
click at [547, 35] on link "Exit roll call" at bounding box center [533, 32] width 76 height 29
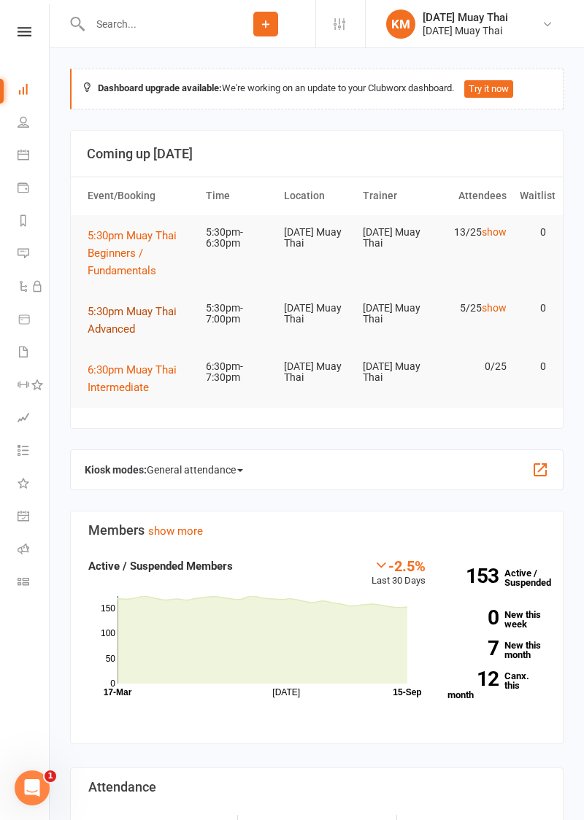
click at [102, 326] on span "5:30pm Muay Thai Advanced" at bounding box center [132, 320] width 89 height 31
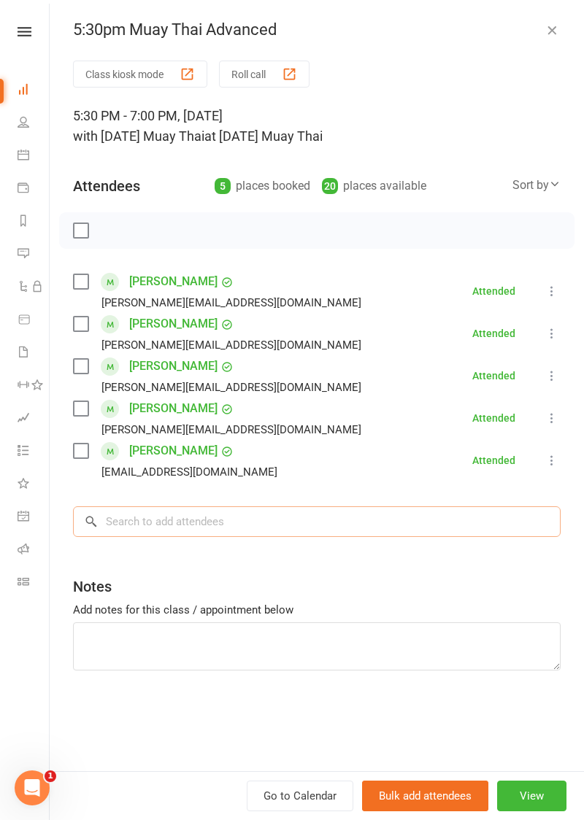
click at [346, 529] on input "search" at bounding box center [317, 522] width 488 height 31
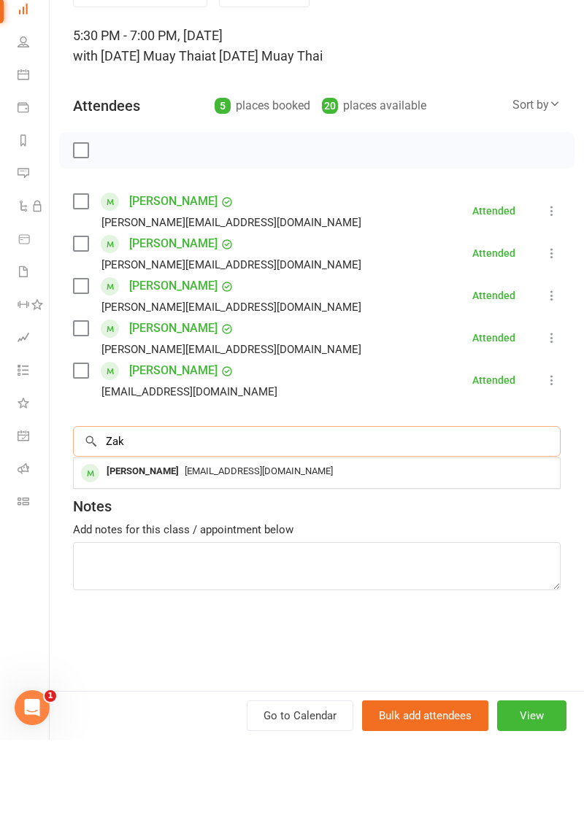
type input "Zak"
click at [212, 556] on div "[EMAIL_ADDRESS][DOMAIN_NAME]" at bounding box center [317, 552] width 474 height 21
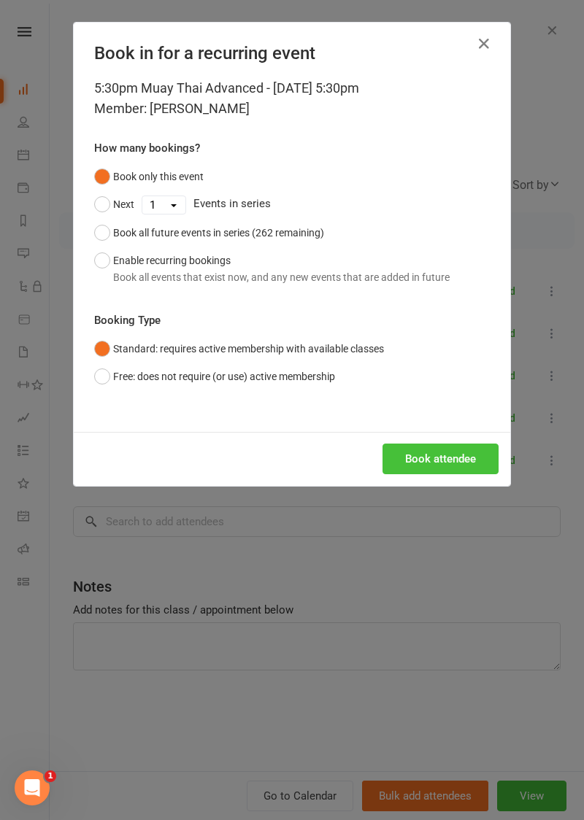
click at [422, 457] on button "Book attendee" at bounding box center [440, 459] width 116 height 31
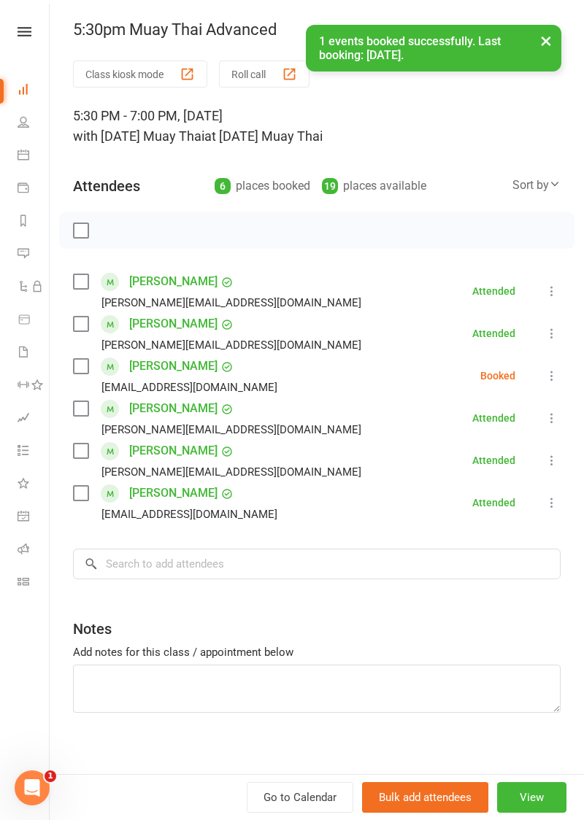
click at [555, 377] on icon at bounding box center [551, 376] width 15 height 15
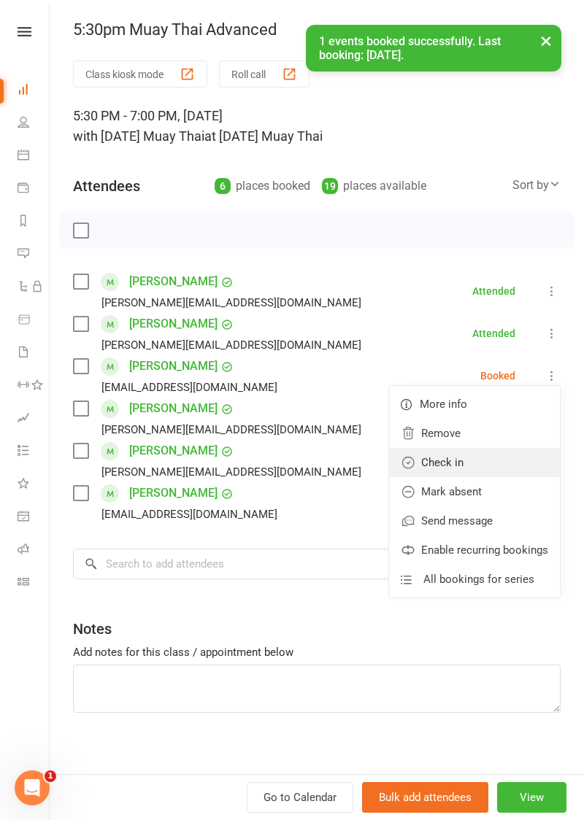
click at [461, 462] on link "Check in" at bounding box center [474, 462] width 171 height 29
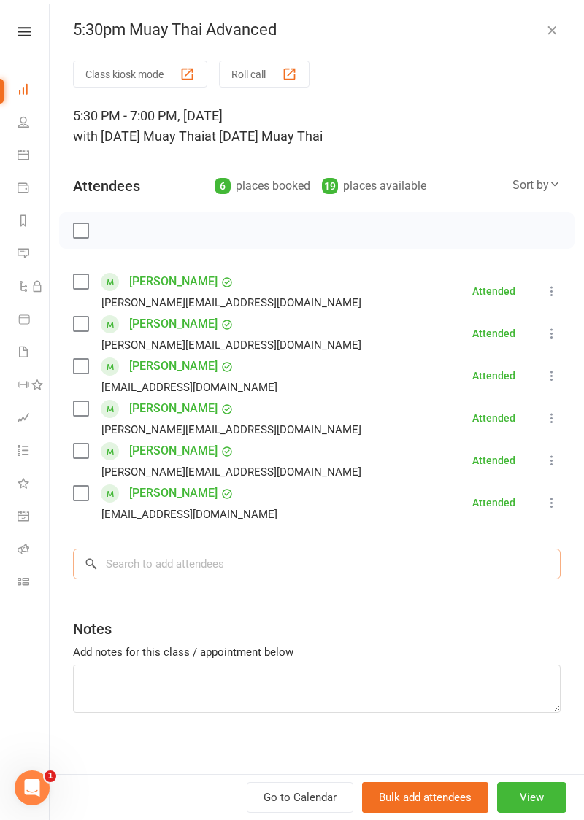
click at [132, 555] on input "search" at bounding box center [317, 564] width 488 height 31
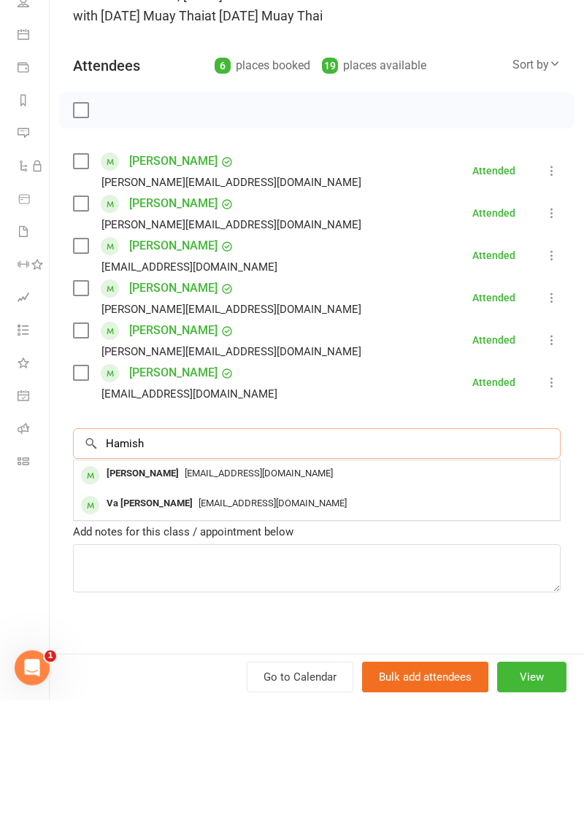
type input "Hamish"
click at [117, 596] on div "[PERSON_NAME]" at bounding box center [143, 594] width 84 height 21
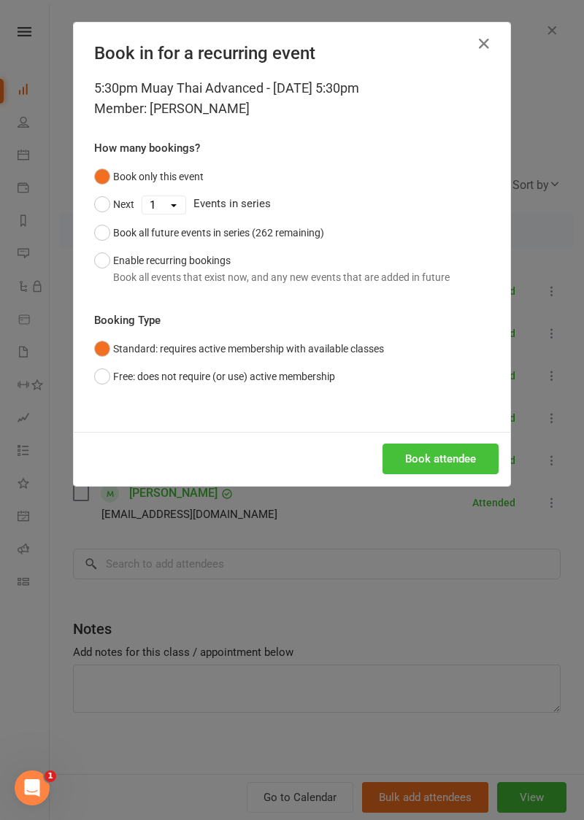
click at [435, 458] on button "Book attendee" at bounding box center [440, 459] width 116 height 31
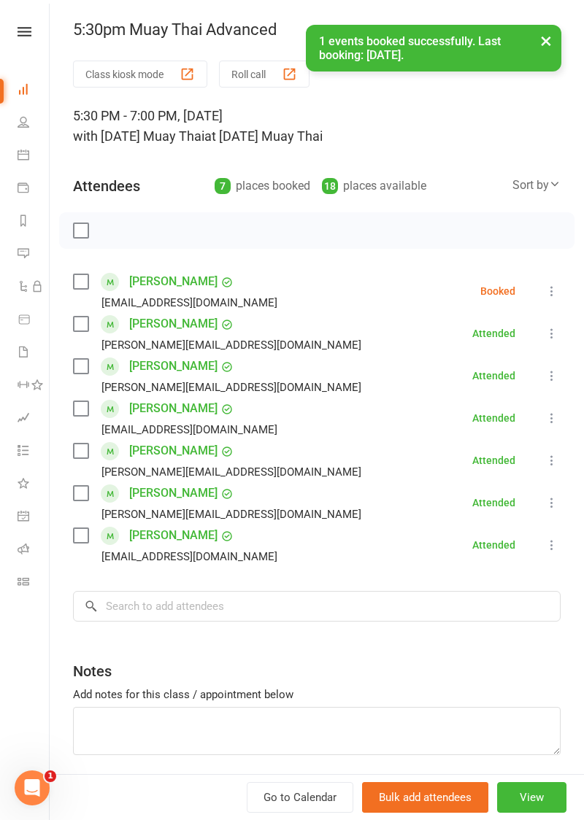
click at [554, 295] on icon at bounding box center [551, 291] width 15 height 15
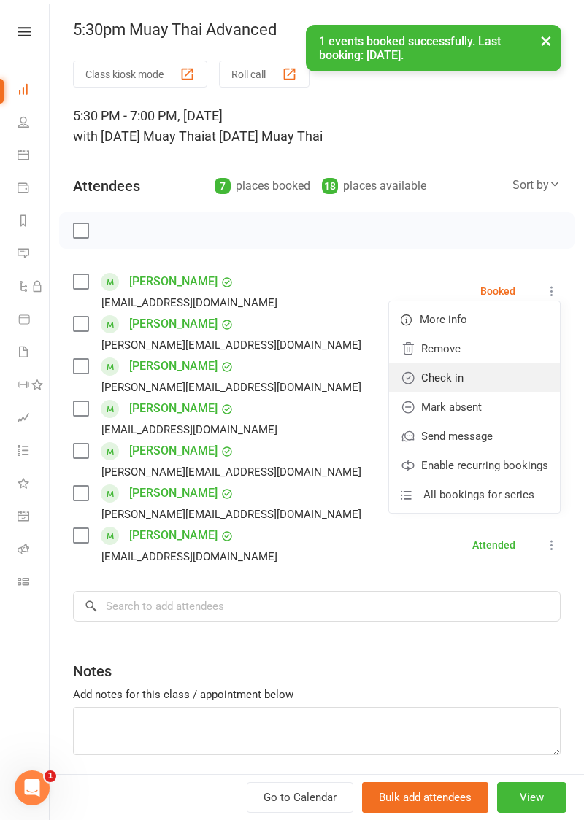
click at [461, 377] on link "Check in" at bounding box center [474, 377] width 171 height 29
